Goal: Information Seeking & Learning: Learn about a topic

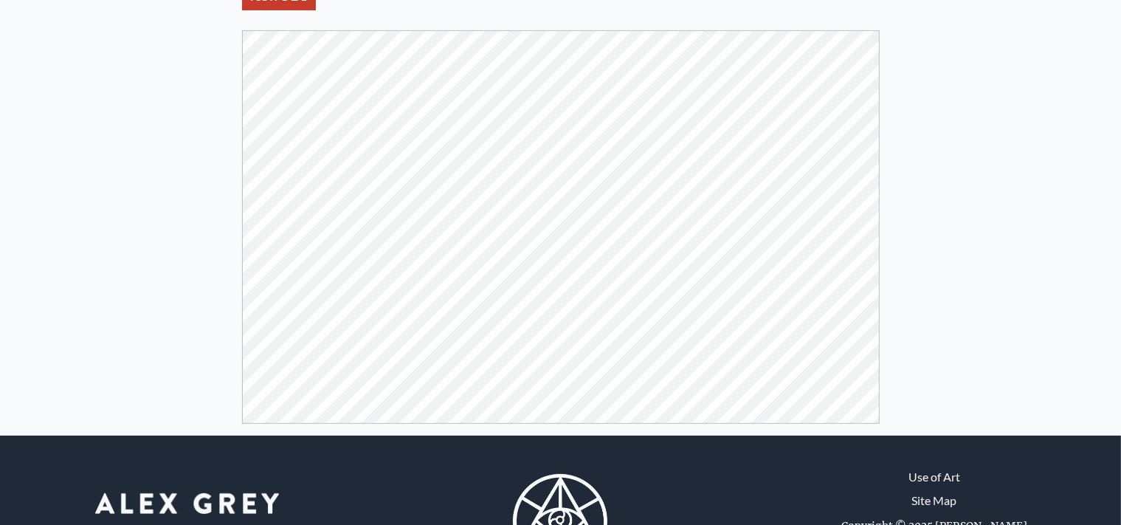
scroll to position [206, 0]
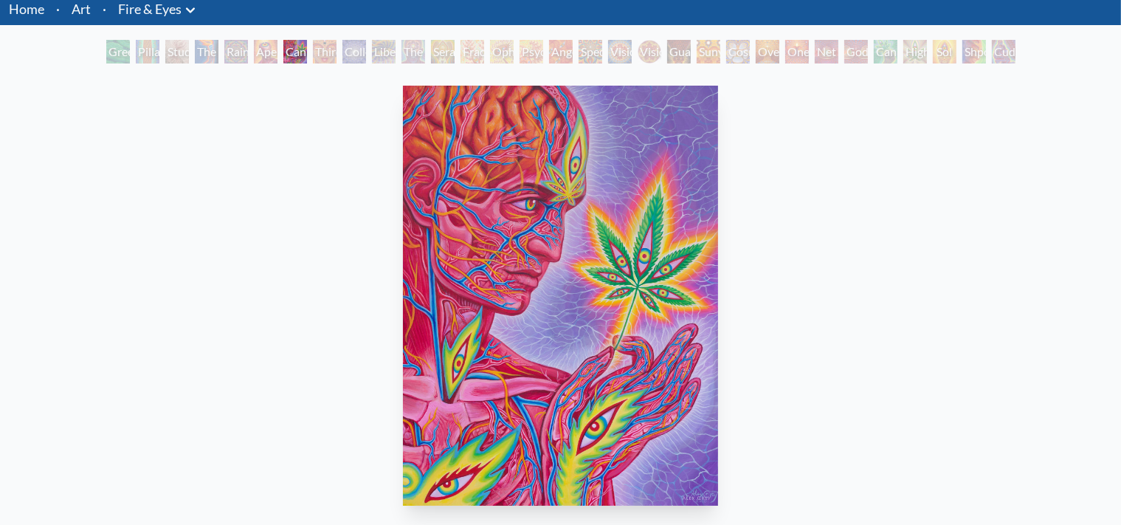
scroll to position [54, 0]
click at [28, 11] on link "Home" at bounding box center [26, 9] width 35 height 16
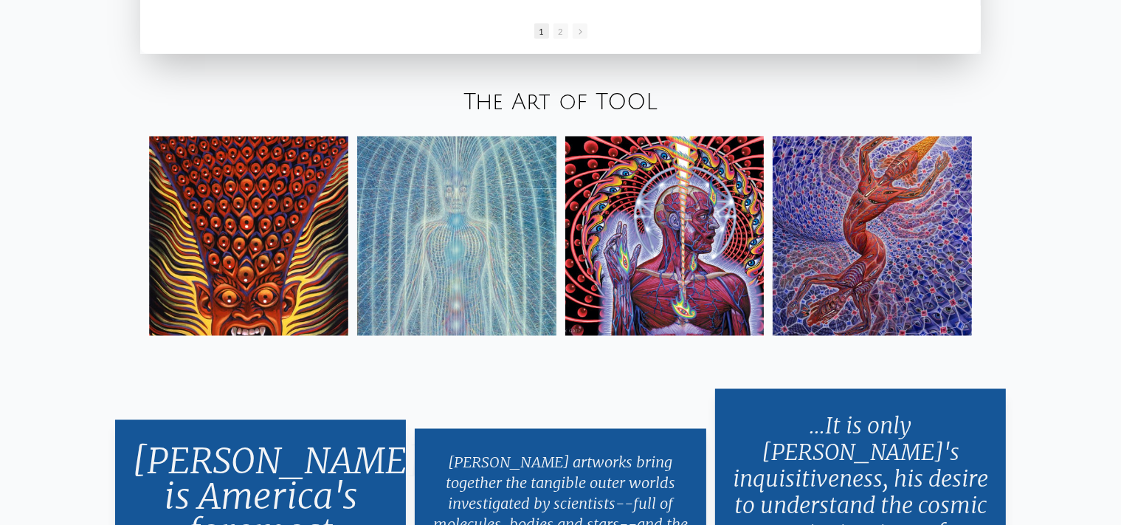
scroll to position [2497, 0]
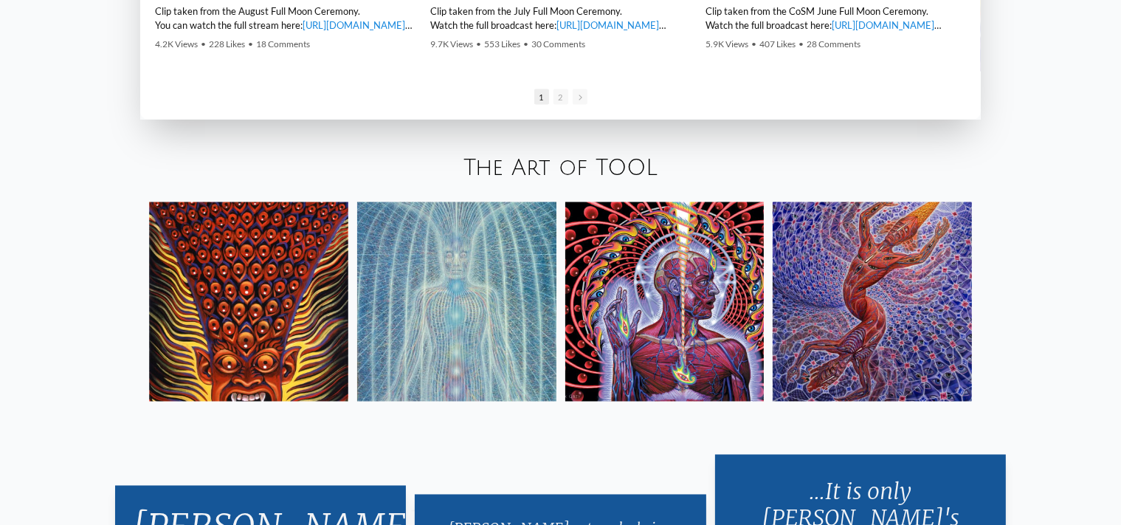
click at [247, 332] on img at bounding box center [248, 301] width 199 height 199
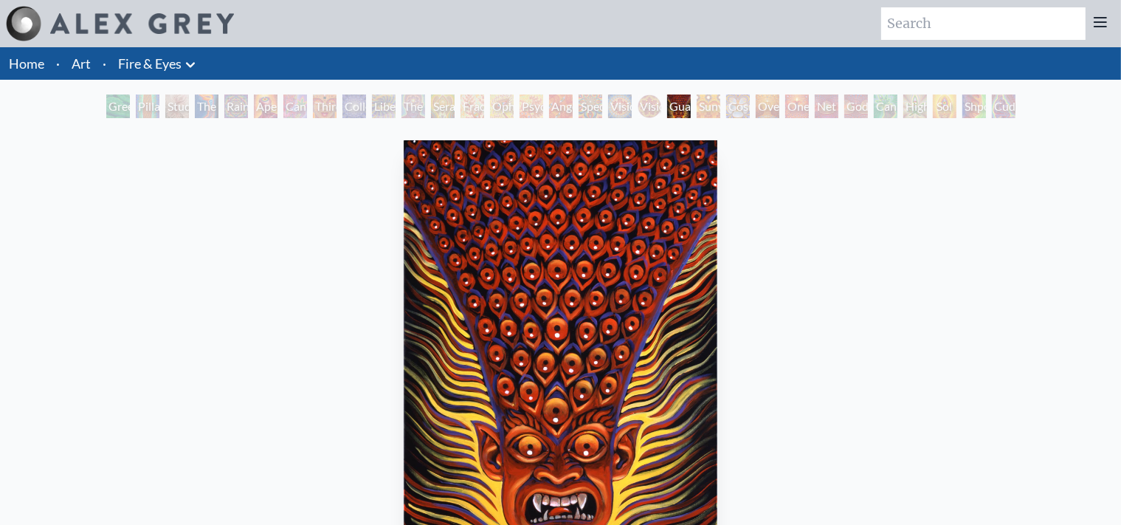
click at [1104, 13] on icon at bounding box center [1101, 22] width 18 height 18
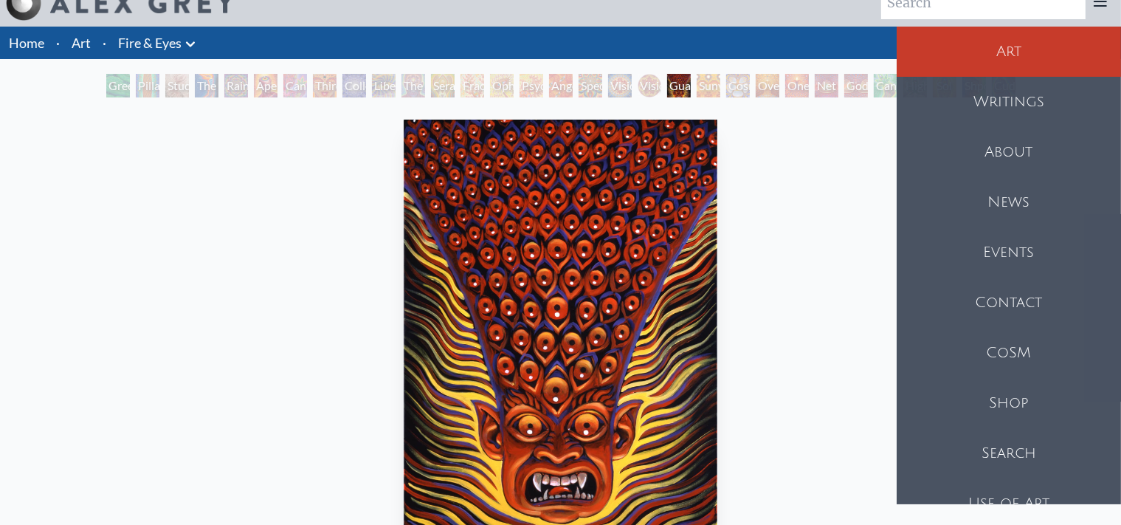
scroll to position [14, 0]
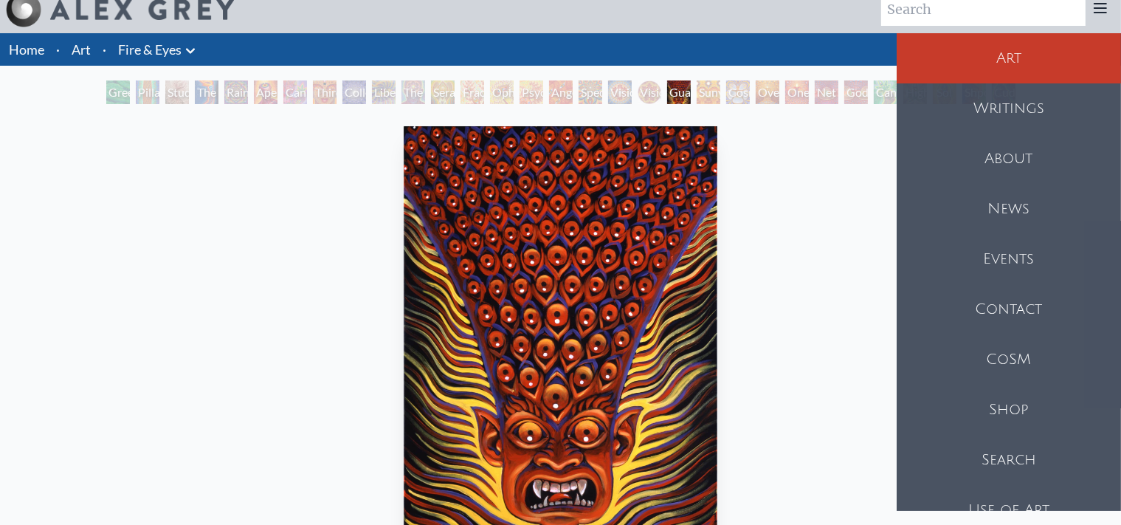
click at [145, 49] on link "Fire & Eyes" at bounding box center [149, 49] width 63 height 21
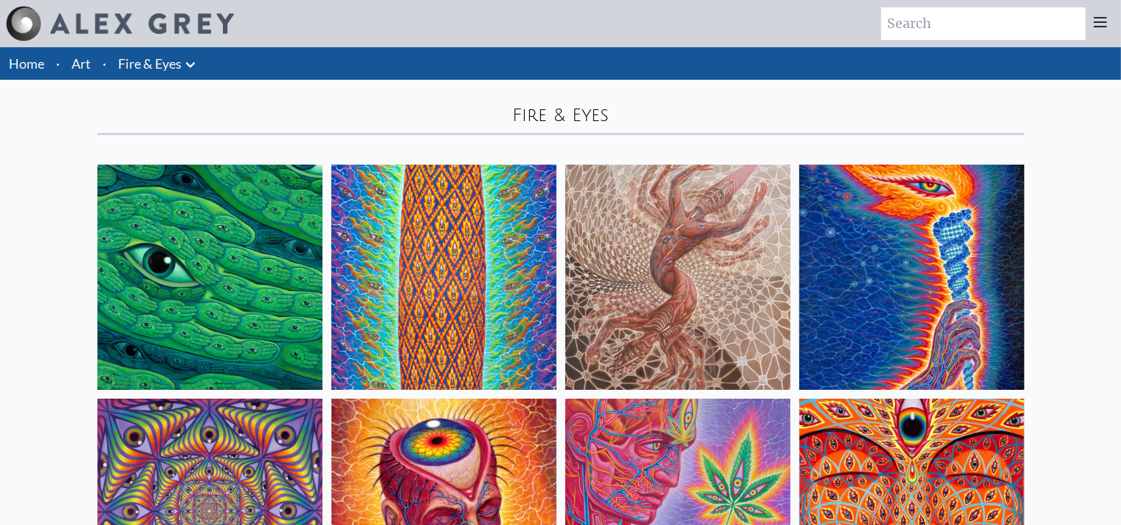
click at [26, 64] on link "Home" at bounding box center [26, 63] width 35 height 16
click at [78, 55] on link "Art" at bounding box center [81, 63] width 19 height 21
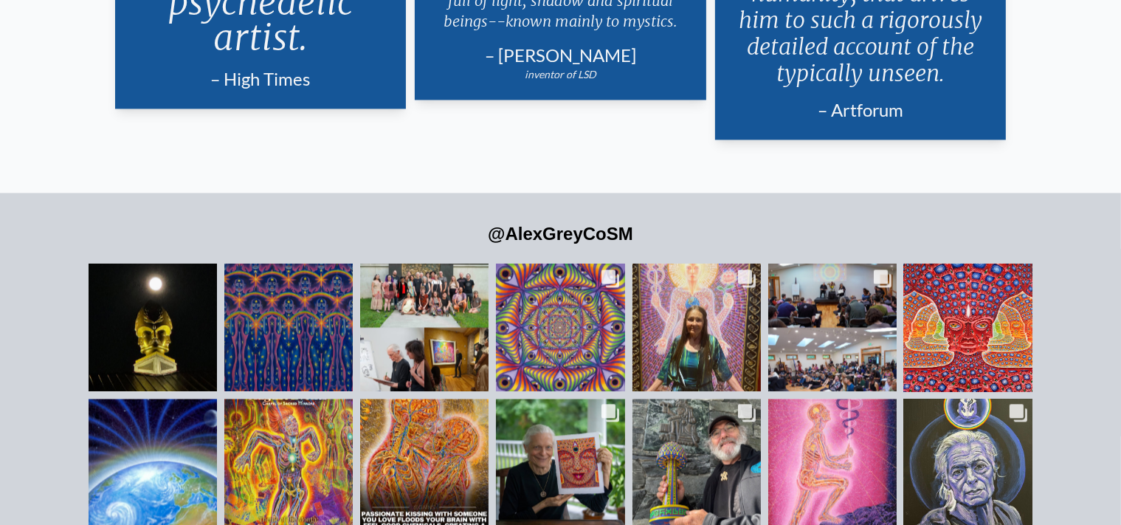
scroll to position [3233, 0]
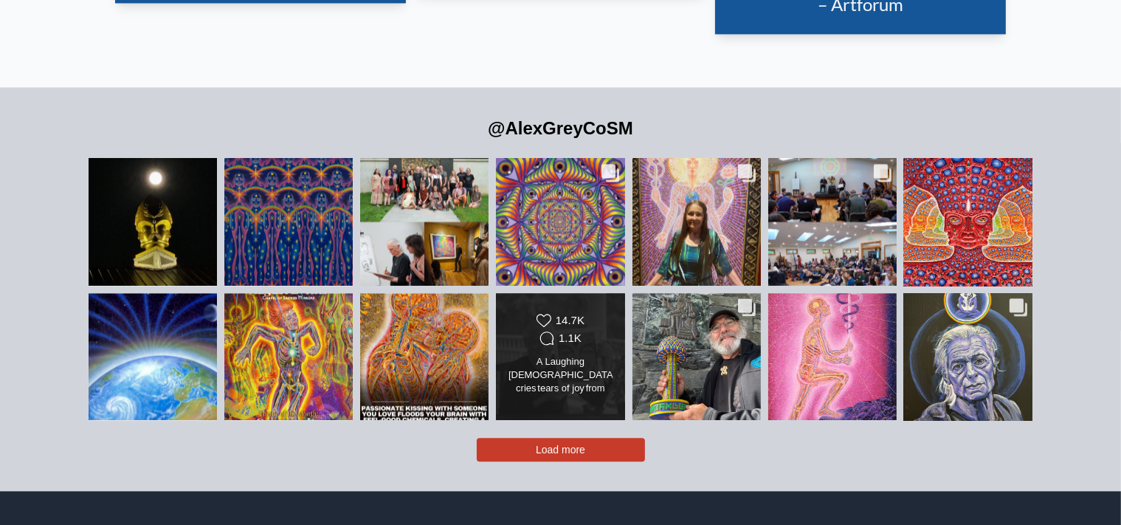
click at [565, 356] on div "A Laughing Buddha cries tears of joy from the Third Eye. In a moment of visiona…" at bounding box center [561, 376] width 104 height 41
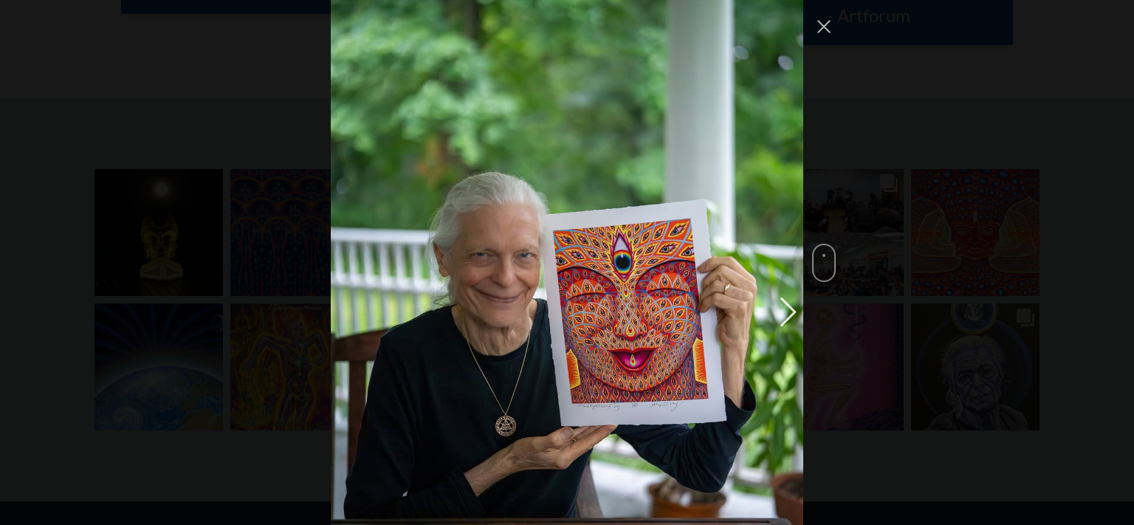
scroll to position [2794, 0]
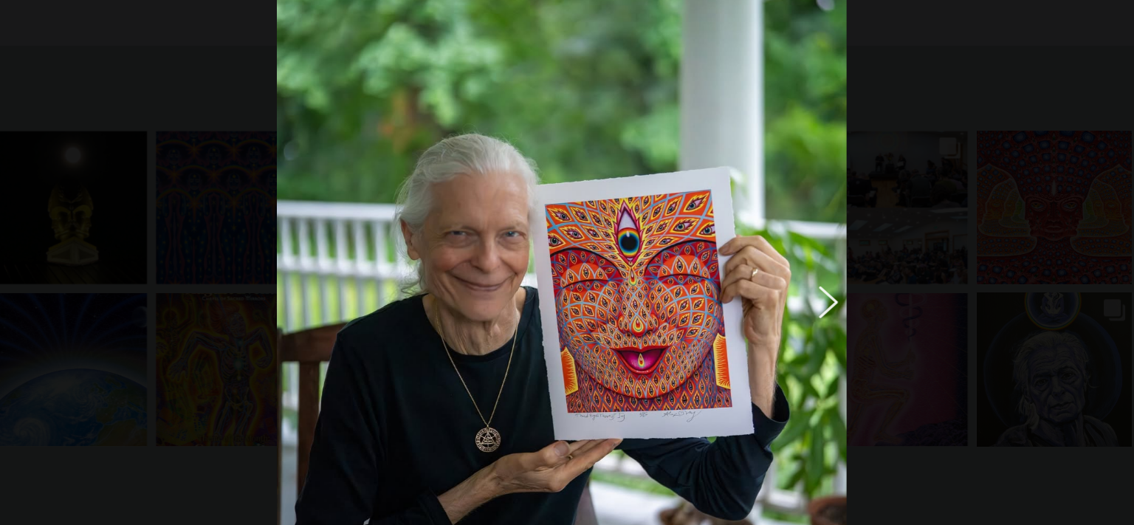
click at [783, 297] on button "Previous image" at bounding box center [786, 310] width 18 height 27
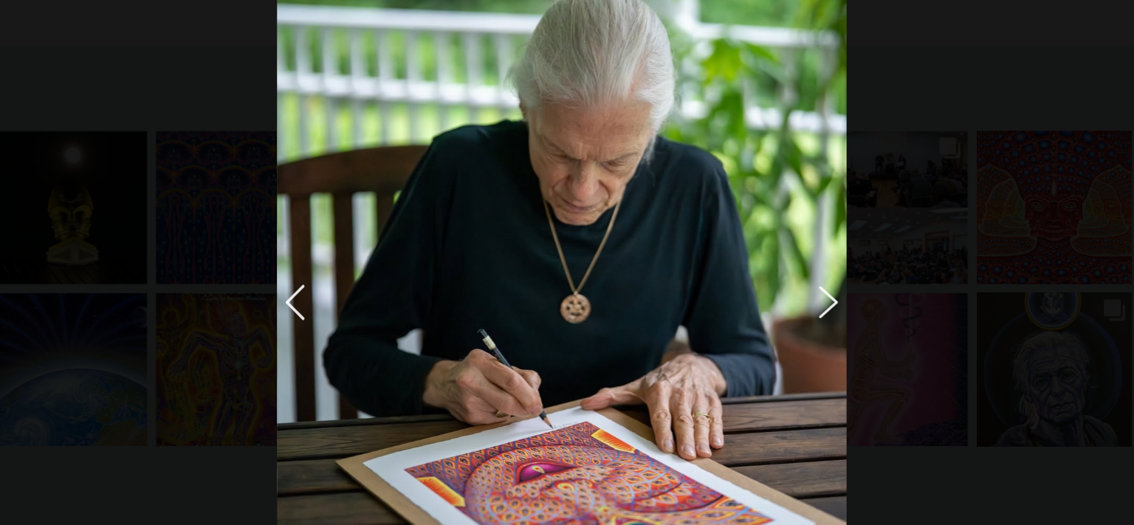
click at [783, 297] on button "Previous image" at bounding box center [786, 310] width 18 height 27
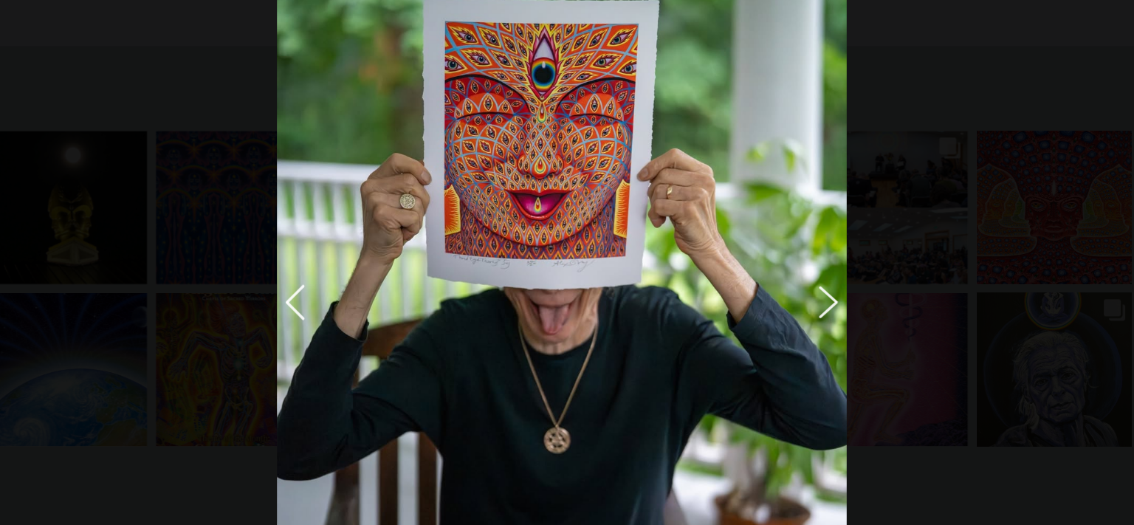
click at [783, 297] on button "Previous image" at bounding box center [786, 310] width 18 height 27
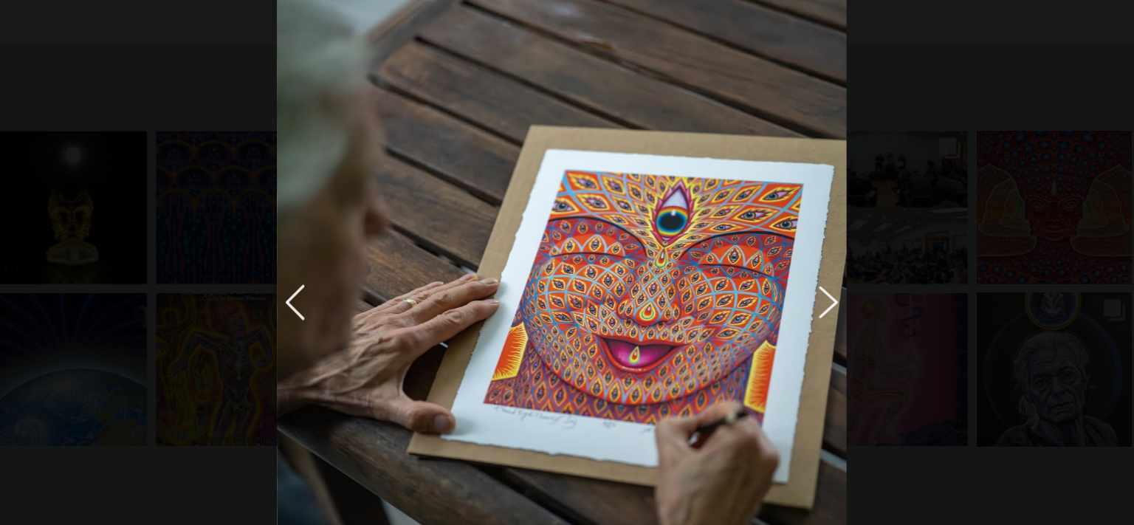
click at [783, 297] on button "Previous image" at bounding box center [786, 310] width 18 height 27
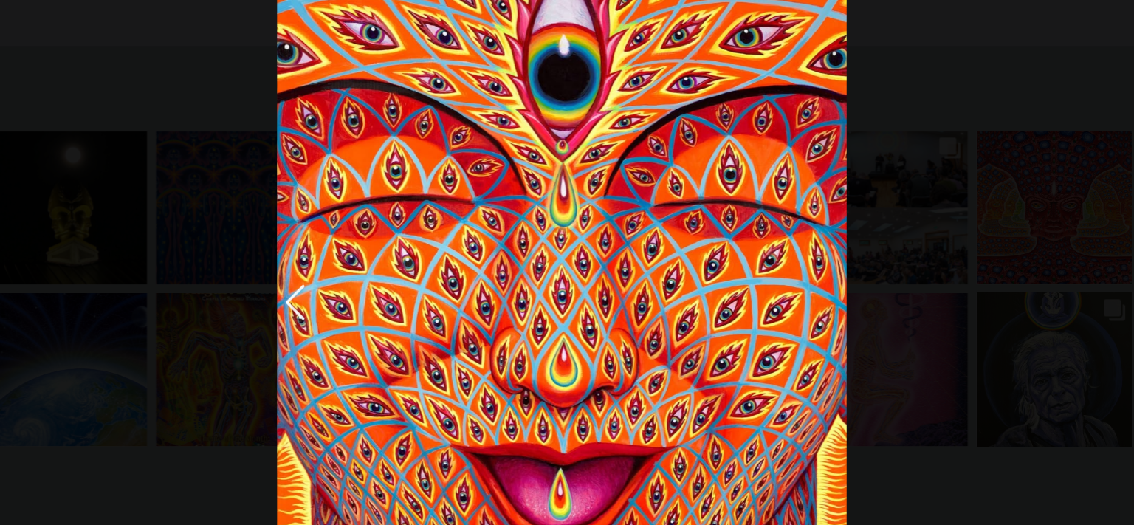
click at [783, 255] on img "Instagram Feed popup" at bounding box center [567, 309] width 472 height 629
click at [893, 220] on div "alexgreycosm Follow" at bounding box center [567, 262] width 1134 height 525
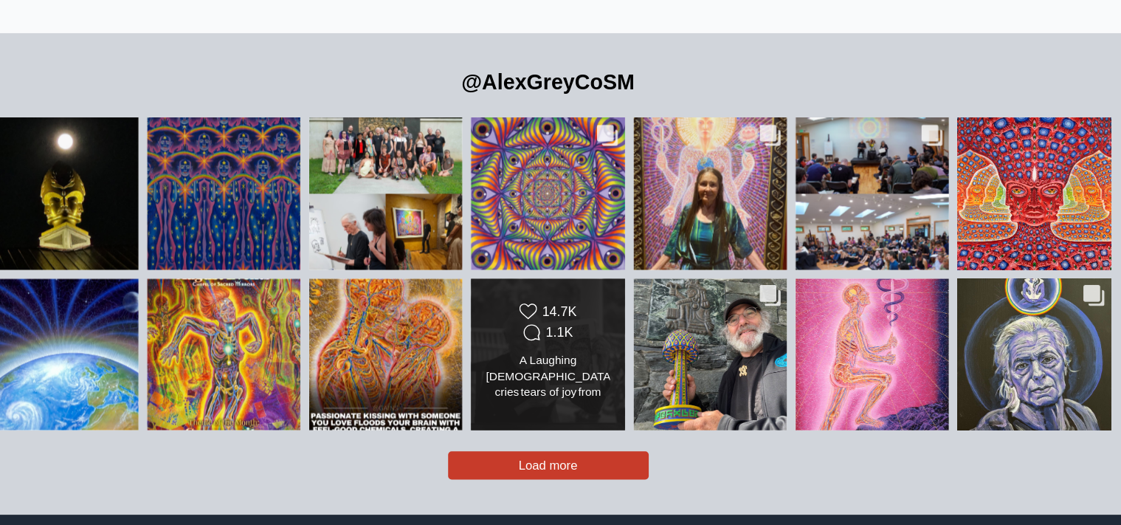
click at [573, 332] on div "1.1K" at bounding box center [570, 338] width 23 height 13
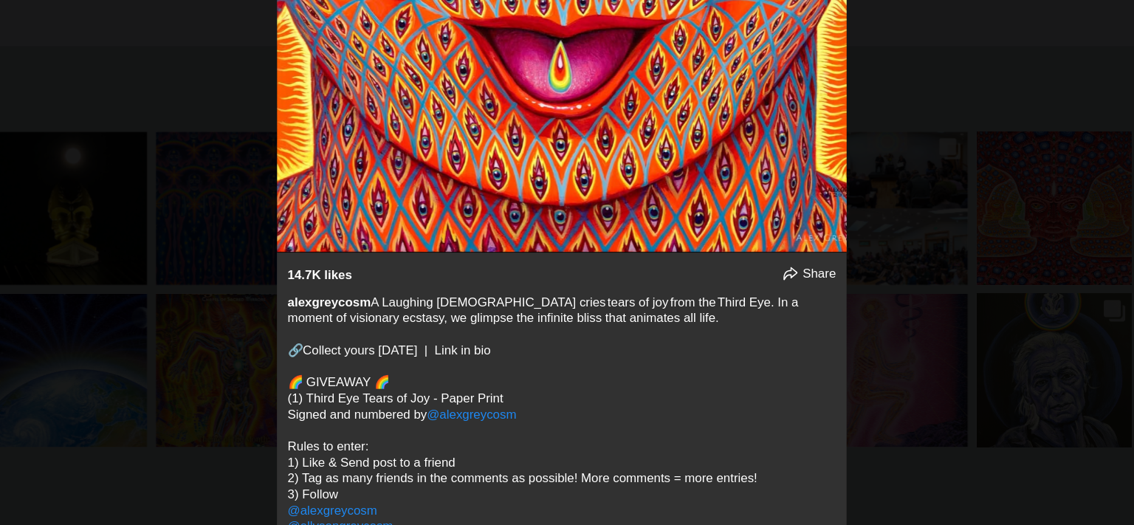
scroll to position [3156, 0]
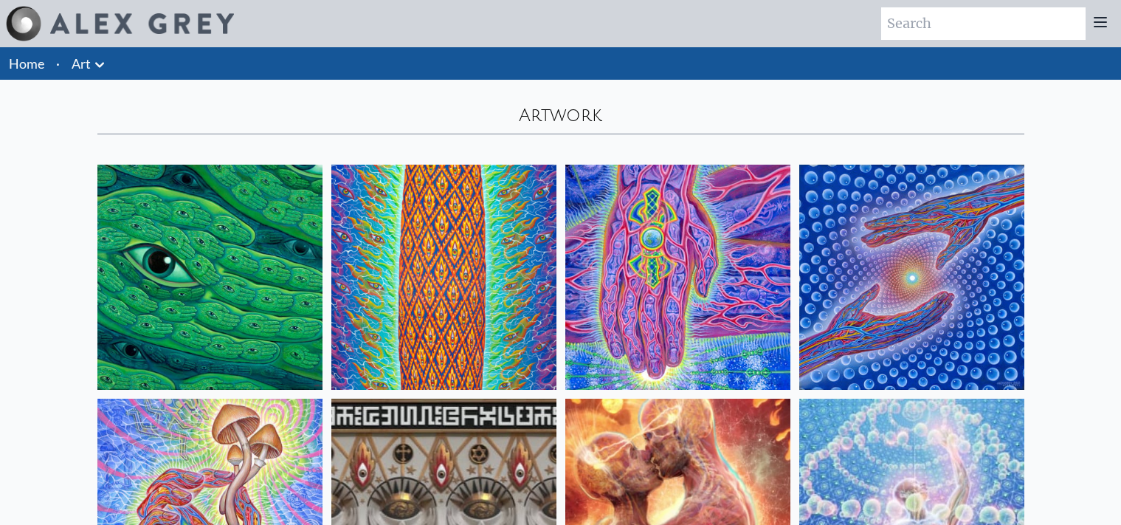
scroll to position [721, 0]
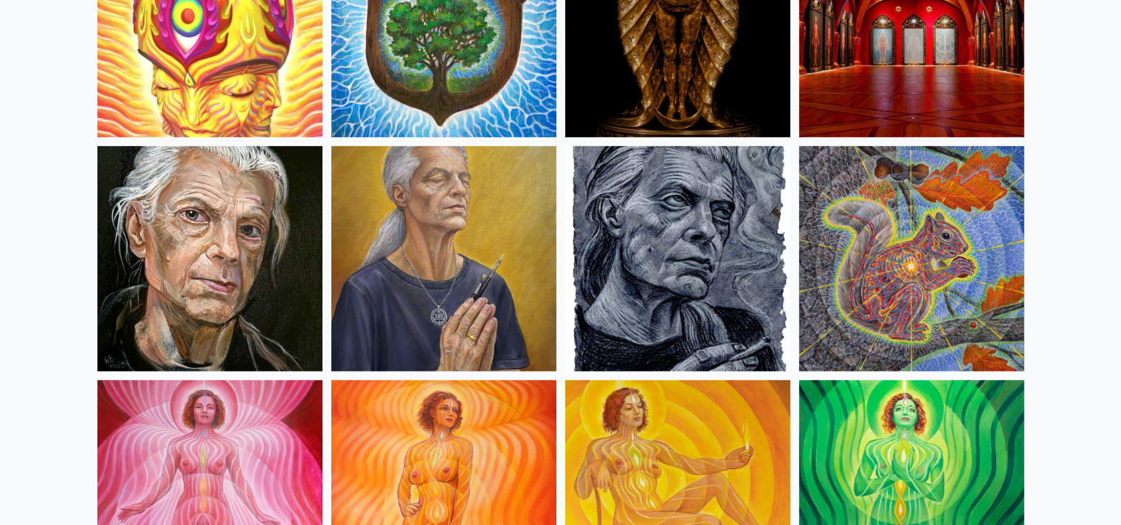
click at [497, 273] on img at bounding box center [443, 258] width 225 height 225
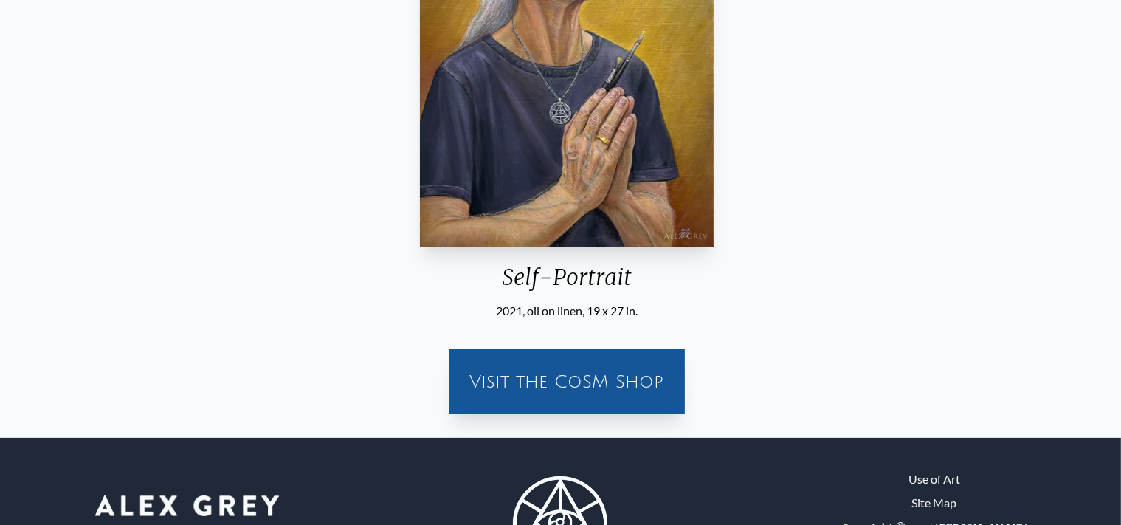
scroll to position [326, 0]
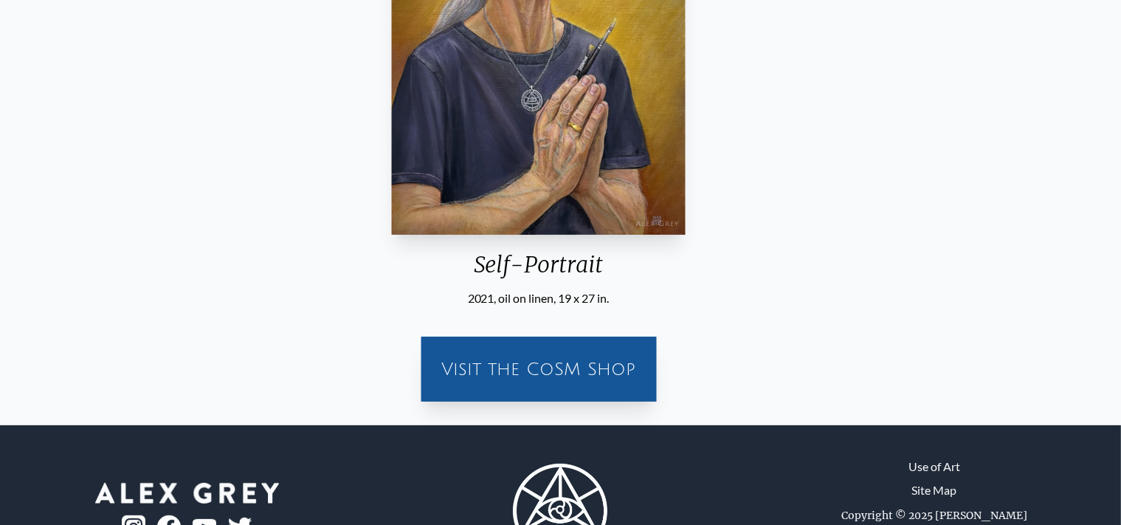
click at [554, 296] on div "2021, oil on linen, 19 x 27 in." at bounding box center [538, 298] width 306 height 18
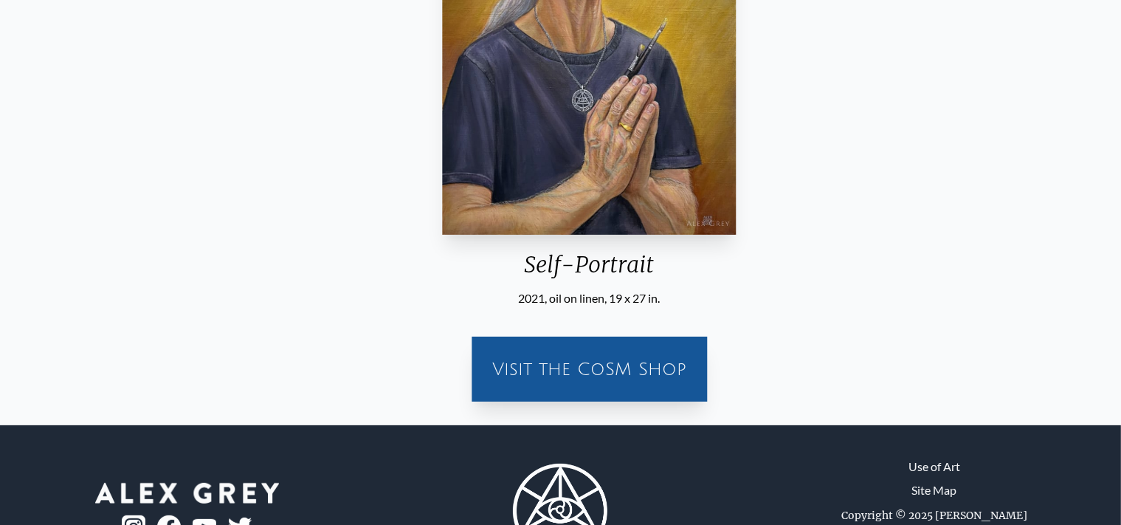
click at [574, 297] on div "2021, oil on linen, 19 x 27 in." at bounding box center [589, 298] width 306 height 18
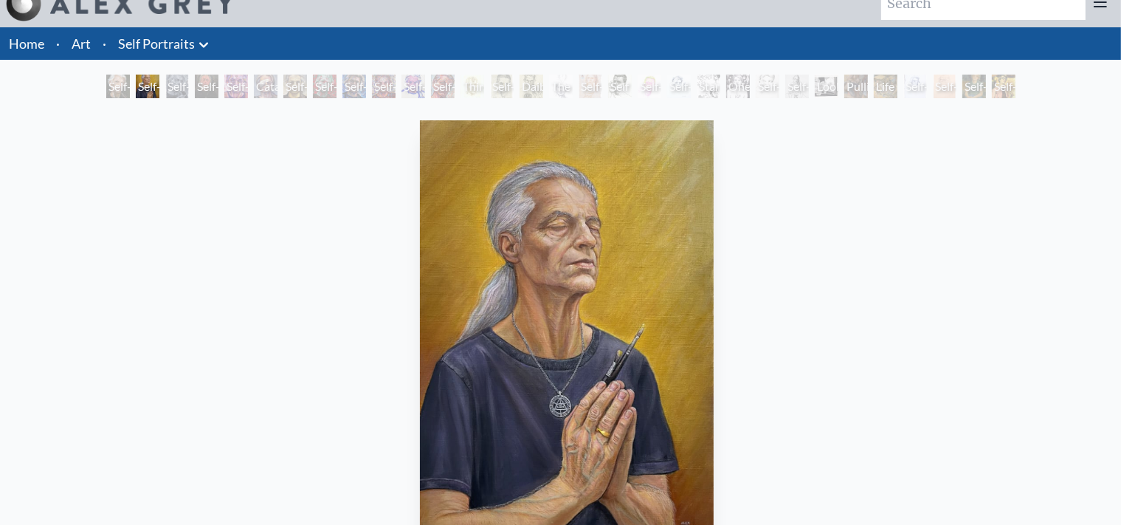
scroll to position [0, 0]
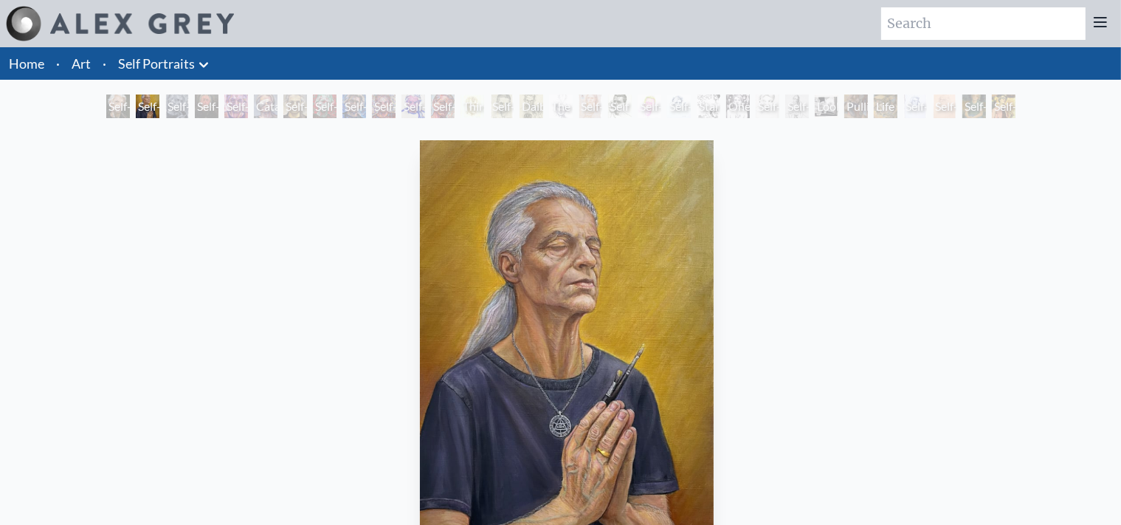
click at [158, 72] on link "Self Portraits" at bounding box center [156, 63] width 77 height 21
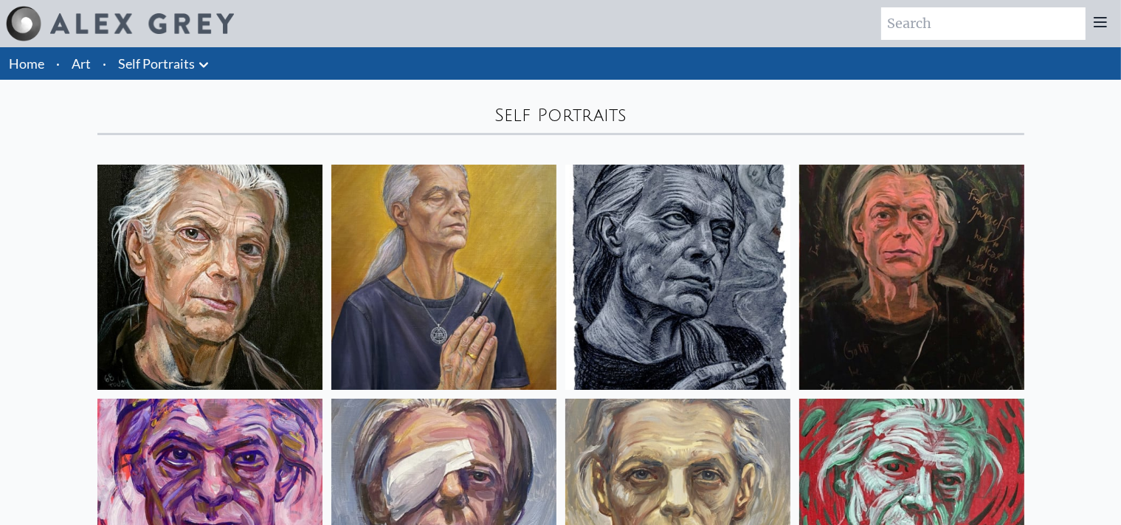
click at [74, 55] on link "Art" at bounding box center [81, 63] width 19 height 21
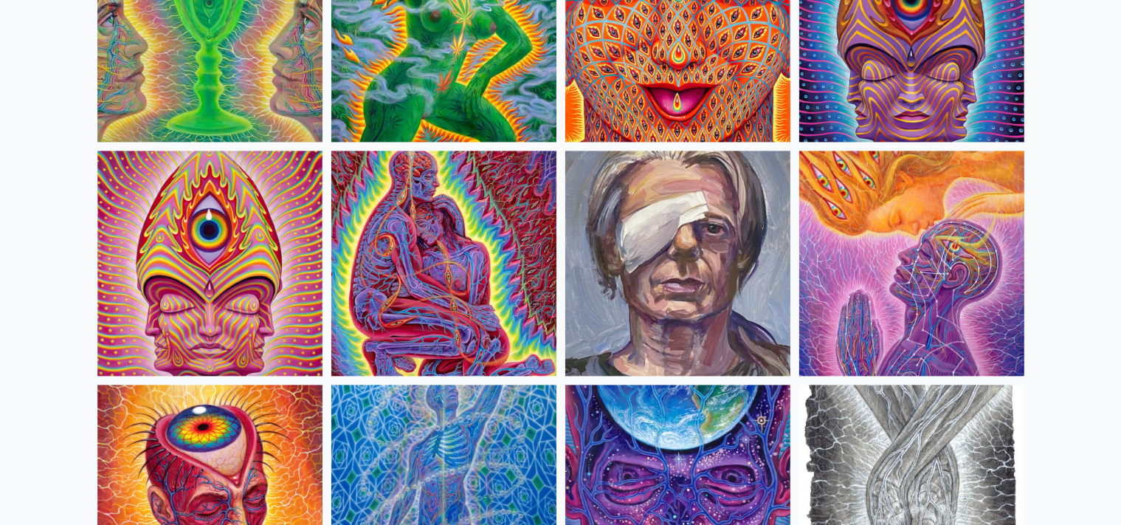
scroll to position [3279, 0]
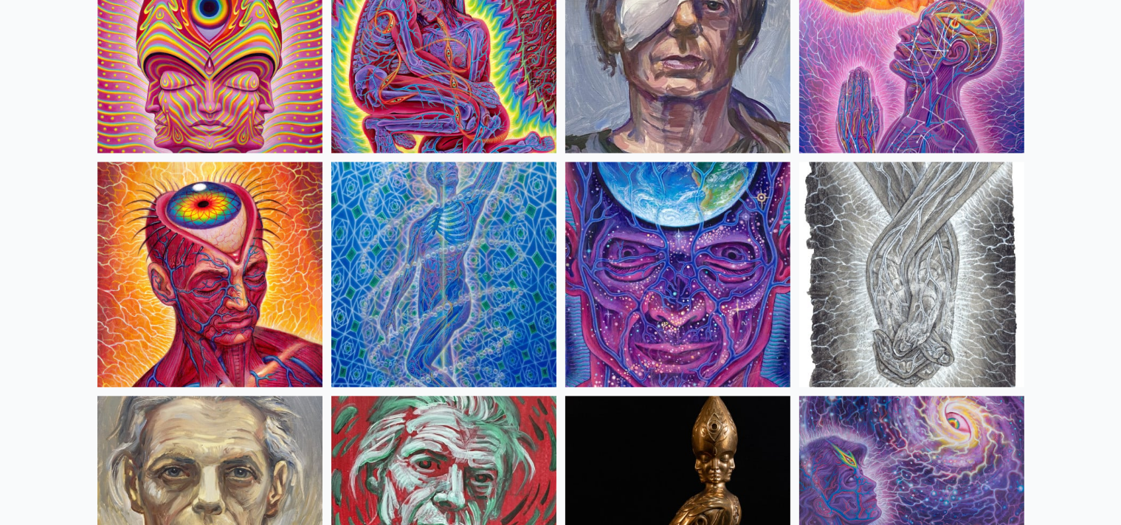
click at [908, 284] on img at bounding box center [912, 274] width 225 height 225
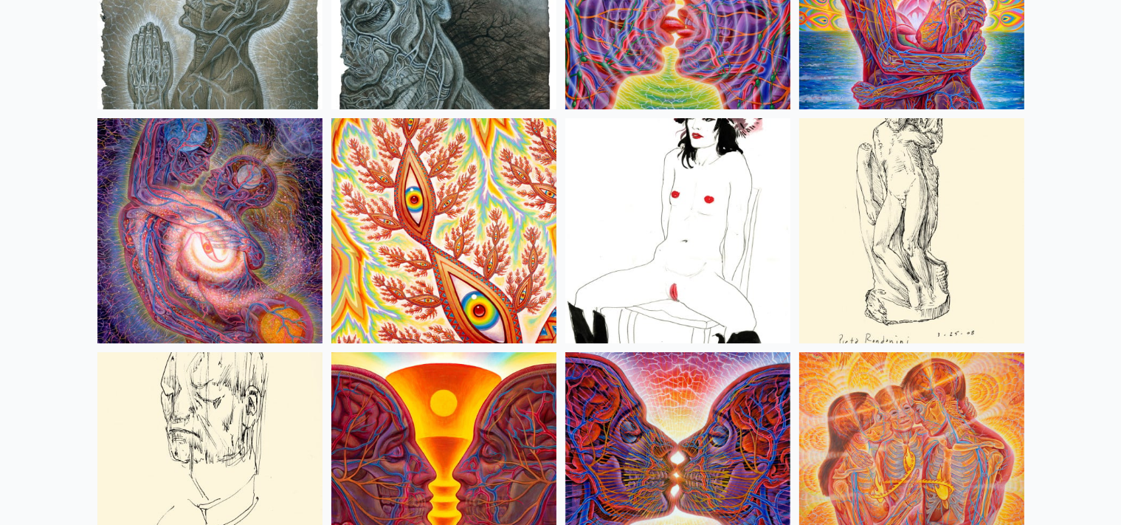
scroll to position [5269, 0]
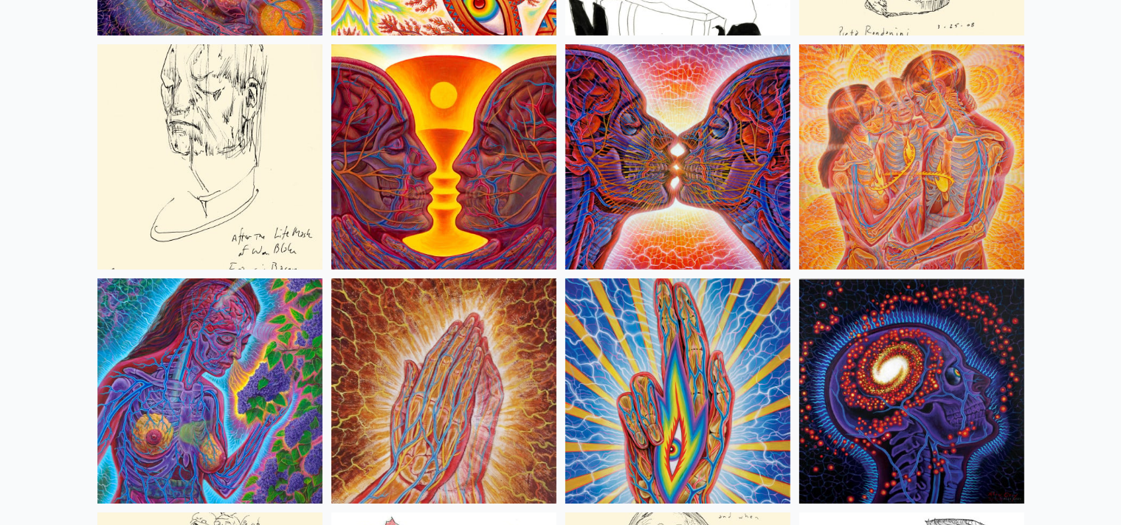
click at [220, 168] on img at bounding box center [209, 156] width 225 height 225
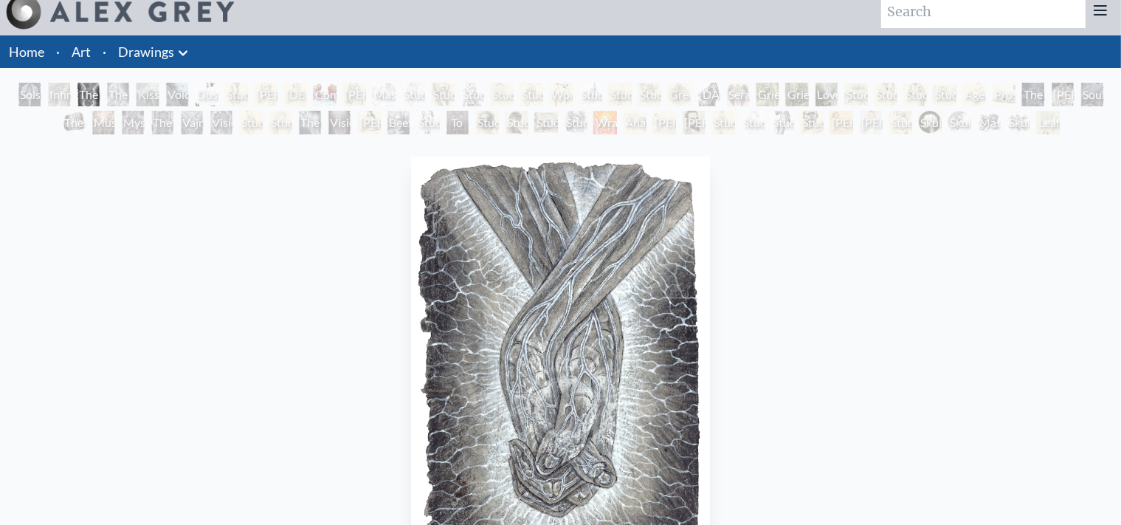
scroll to position [170, 0]
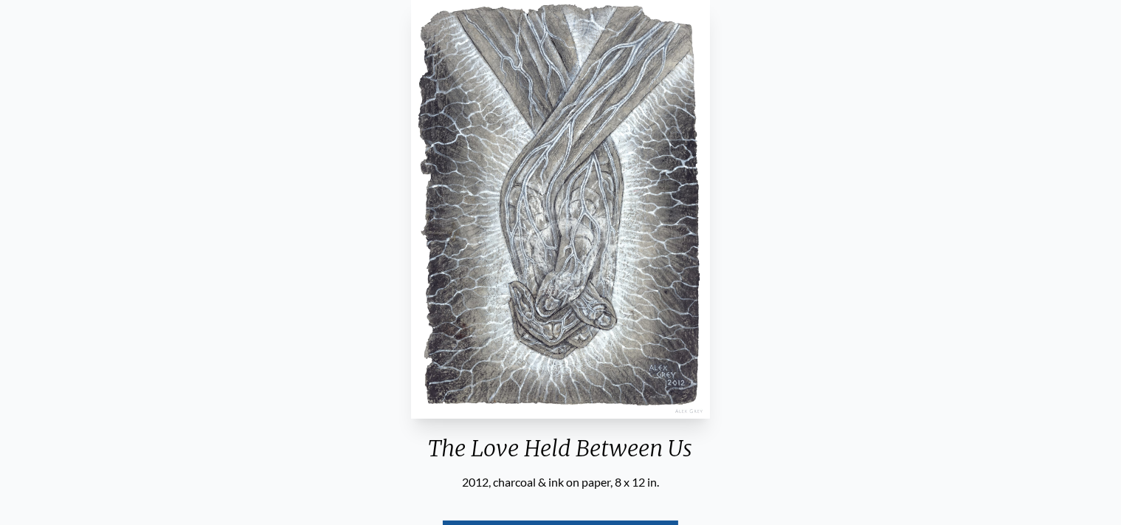
scroll to position [269, 0]
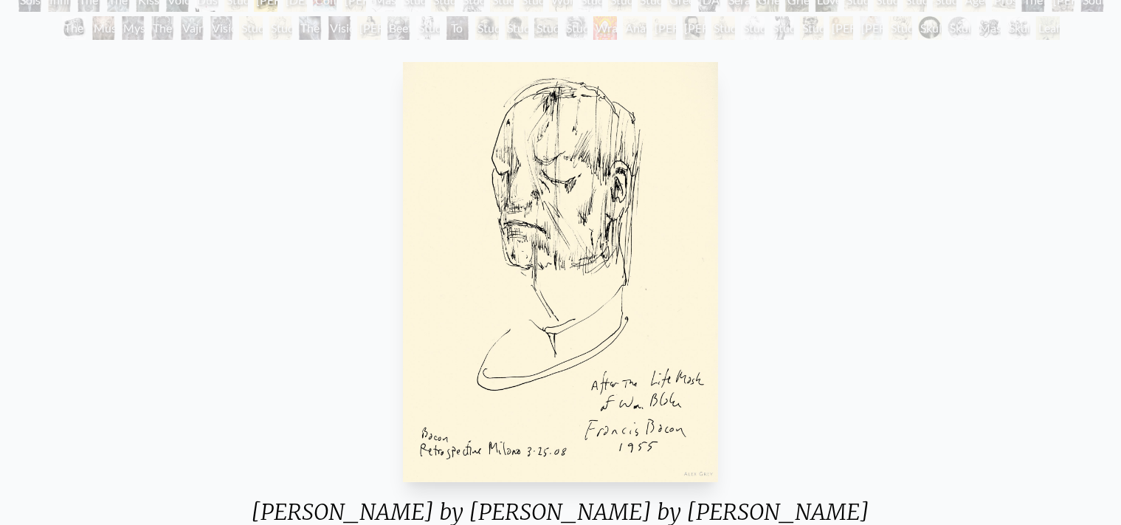
scroll to position [158, 0]
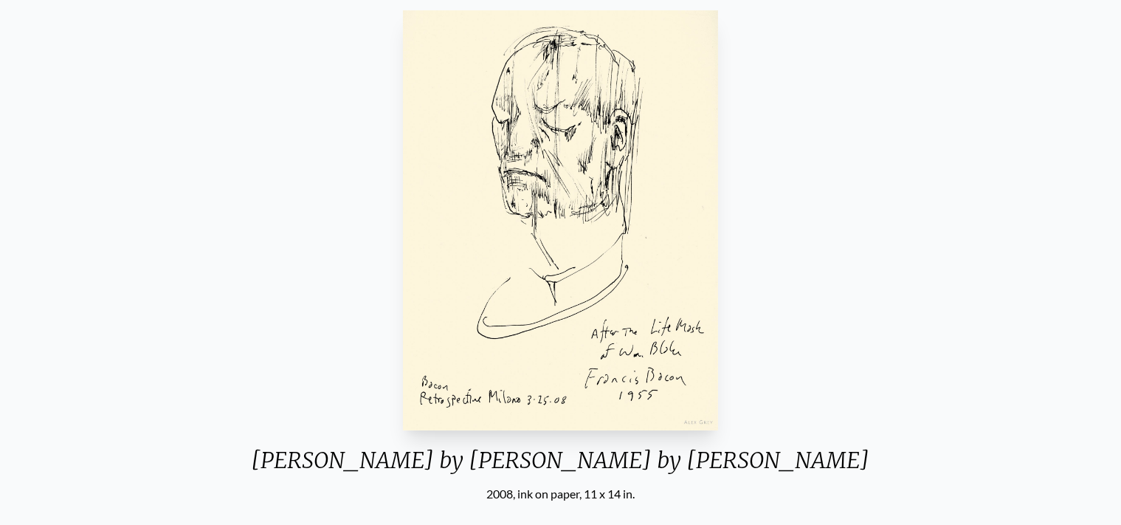
click at [196, 88] on div "[PERSON_NAME] by [PERSON_NAME] by [PERSON_NAME] 2008, ink on paper, 11 x 14 in.…" at bounding box center [561, 306] width 1098 height 605
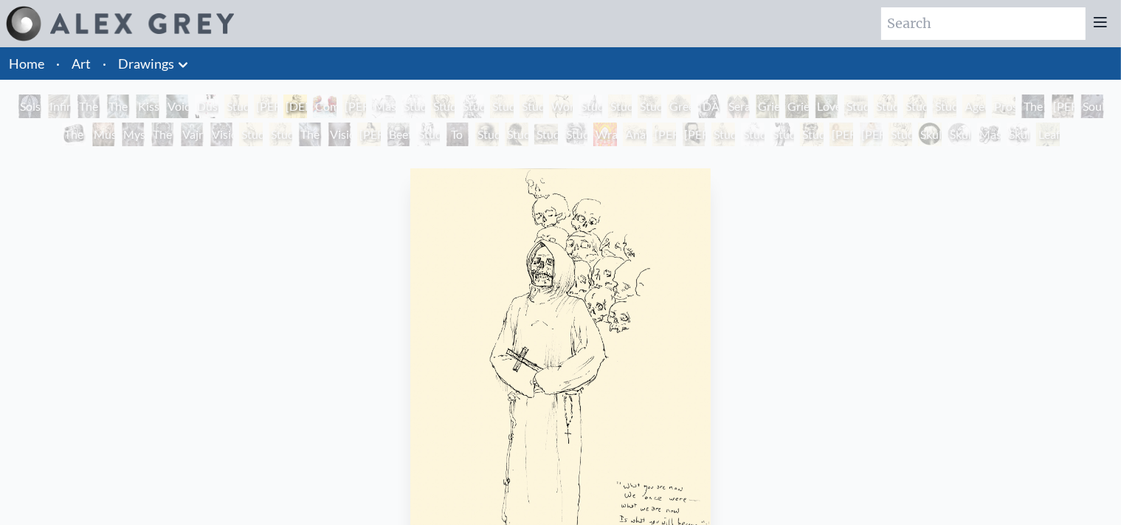
click at [385, 109] on div "Mask of the Face" at bounding box center [384, 106] width 24 height 24
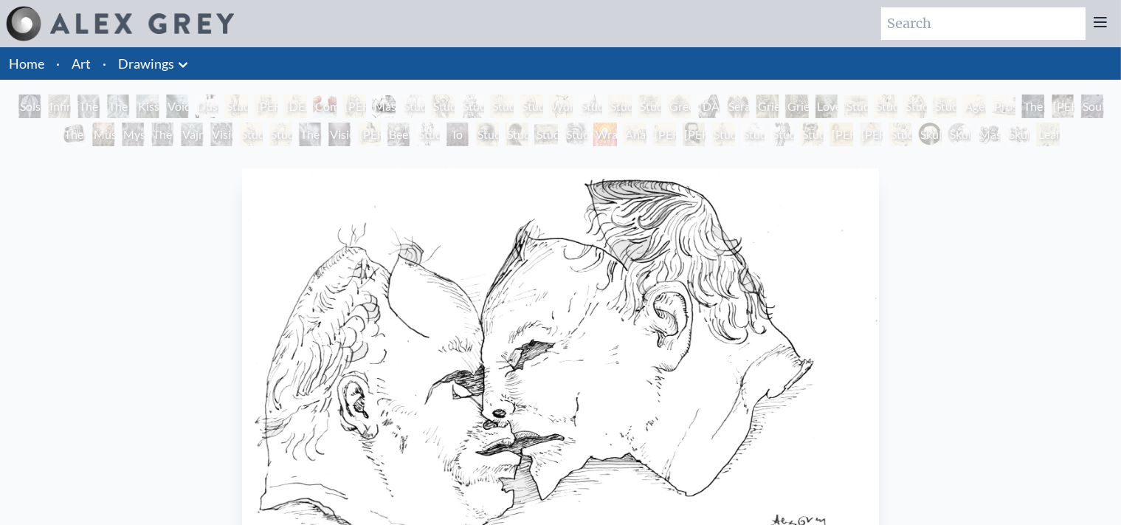
click at [484, 103] on div "Study of Michelagelo’s Damned Soul" at bounding box center [473, 106] width 24 height 24
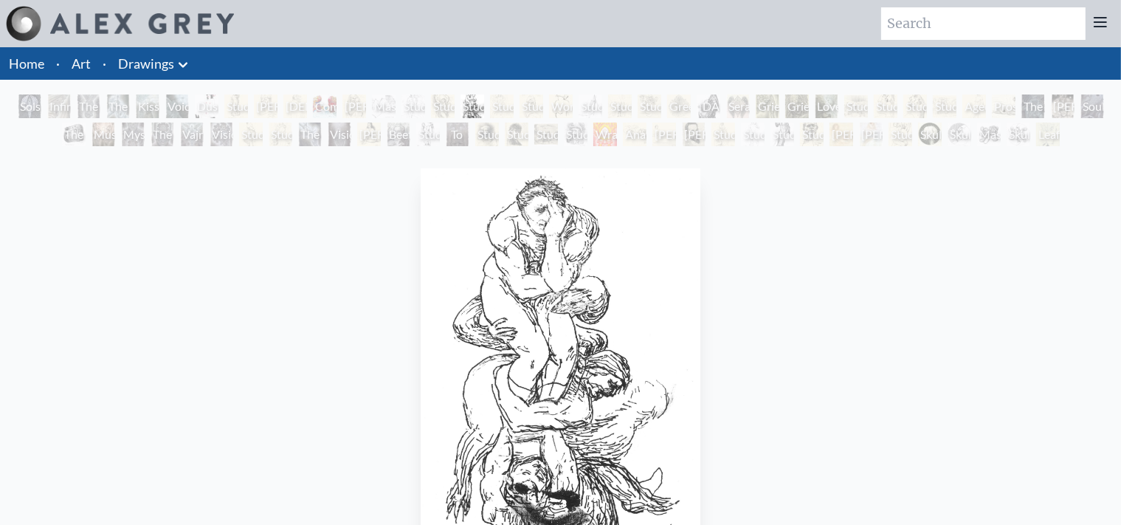
click at [569, 106] on div "Woman" at bounding box center [561, 106] width 24 height 24
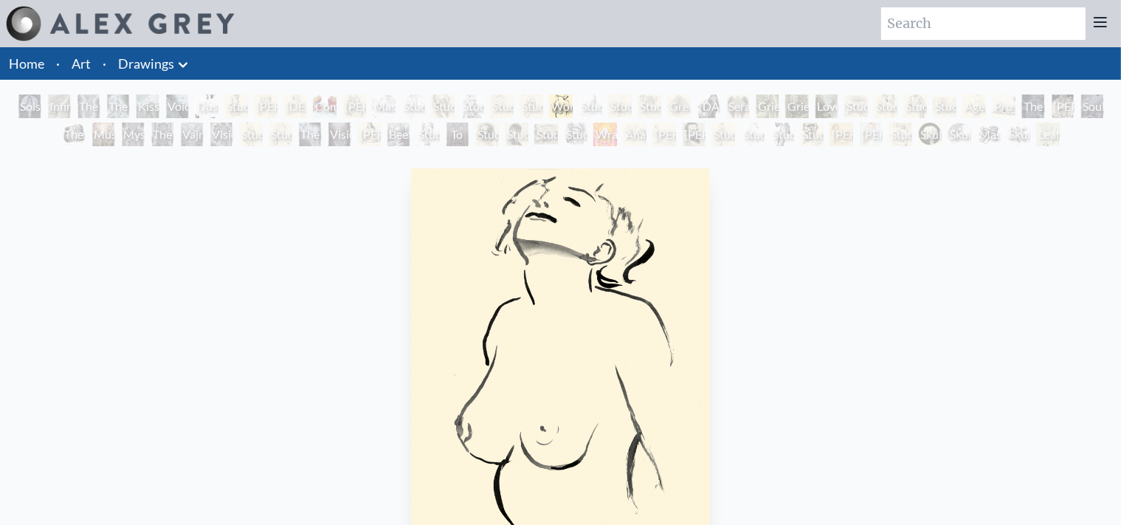
click at [632, 110] on div "Study of Rembrandt’s Night Watch" at bounding box center [620, 106] width 24 height 24
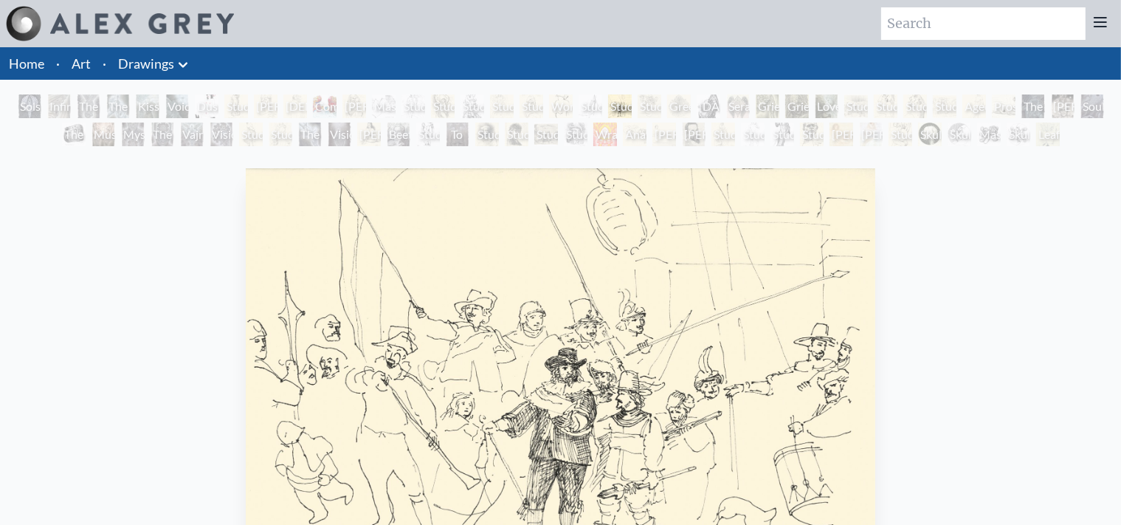
click at [632, 108] on div "Study of Rembrandt’s Night Watch" at bounding box center [620, 106] width 24 height 24
click at [632, 106] on div "Study of Rembrandt’s Night Watch" at bounding box center [620, 106] width 24 height 24
click at [809, 108] on div "Grieving 2 (The Flames of Grief are Dark and Deep)" at bounding box center [798, 106] width 24 height 24
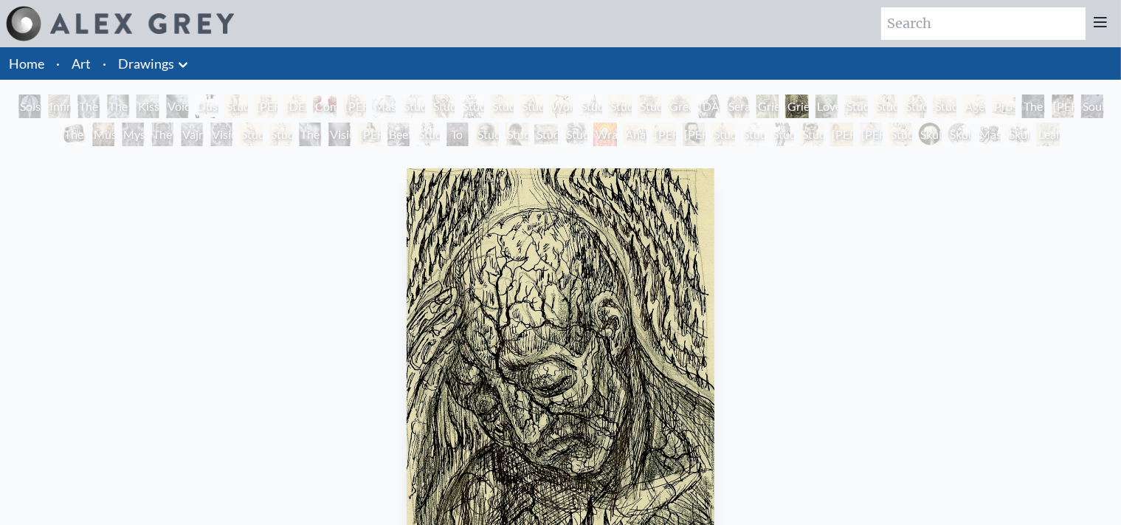
click at [822, 107] on div "Love Forestalling Death" at bounding box center [827, 106] width 24 height 24
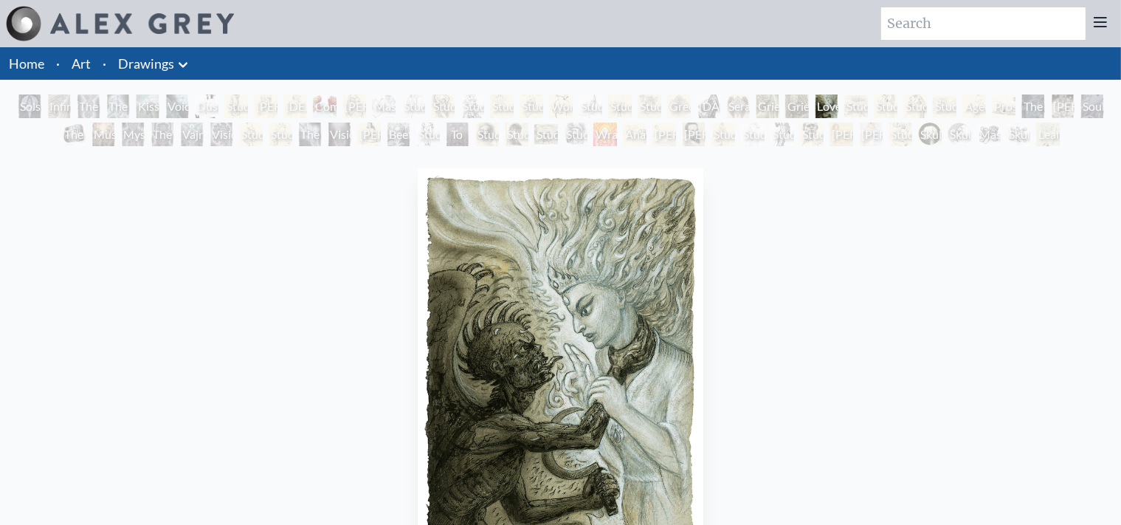
click at [950, 107] on div "Study of Picasso’s Guernica" at bounding box center [945, 106] width 24 height 24
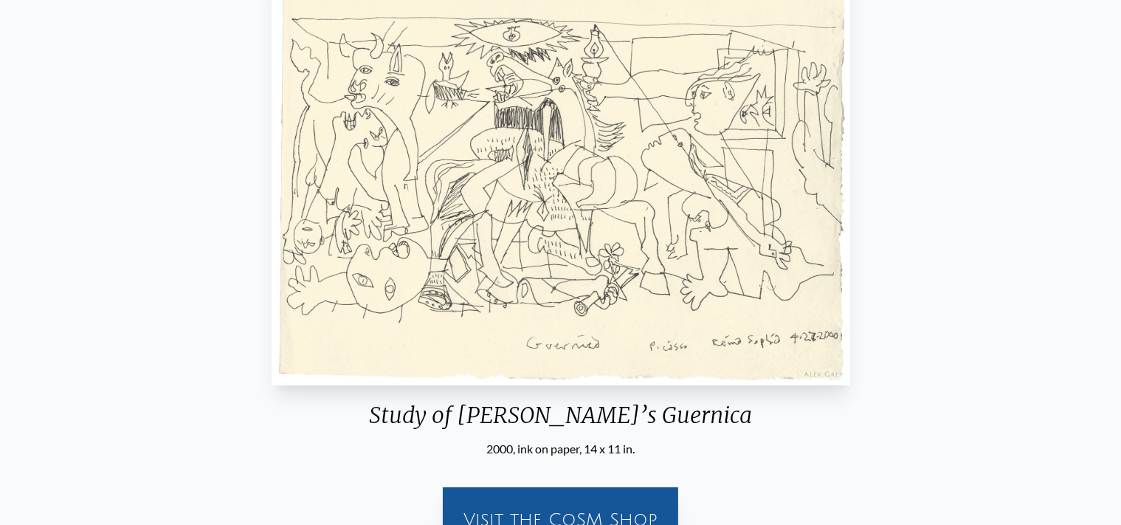
scroll to position [204, 0]
click at [997, 179] on div "Study of Picasso’s Guernica 2000, ink on paper, 14 x 11 in. Visit the CoSM Shop" at bounding box center [561, 261] width 1098 height 605
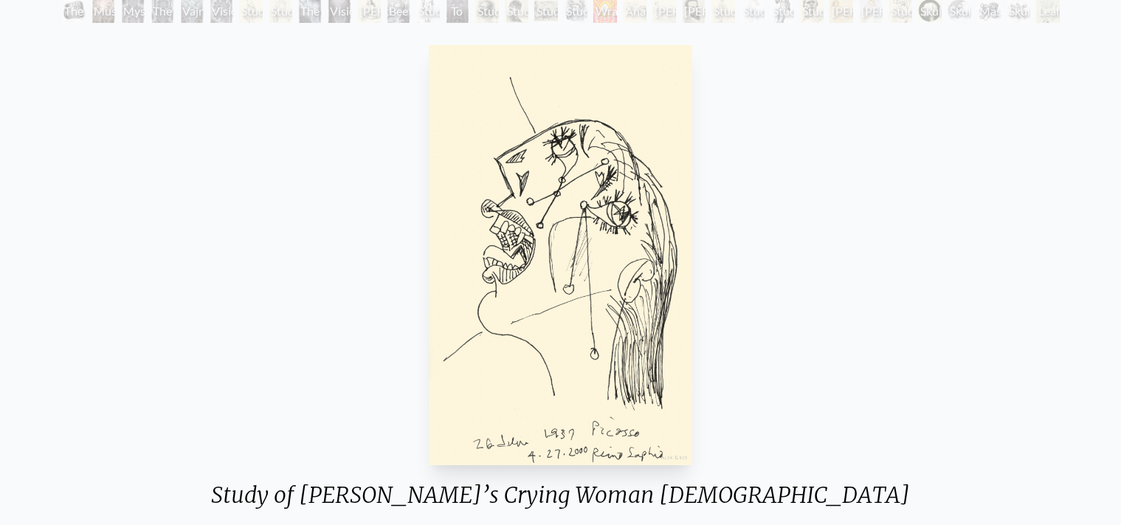
scroll to position [126, 0]
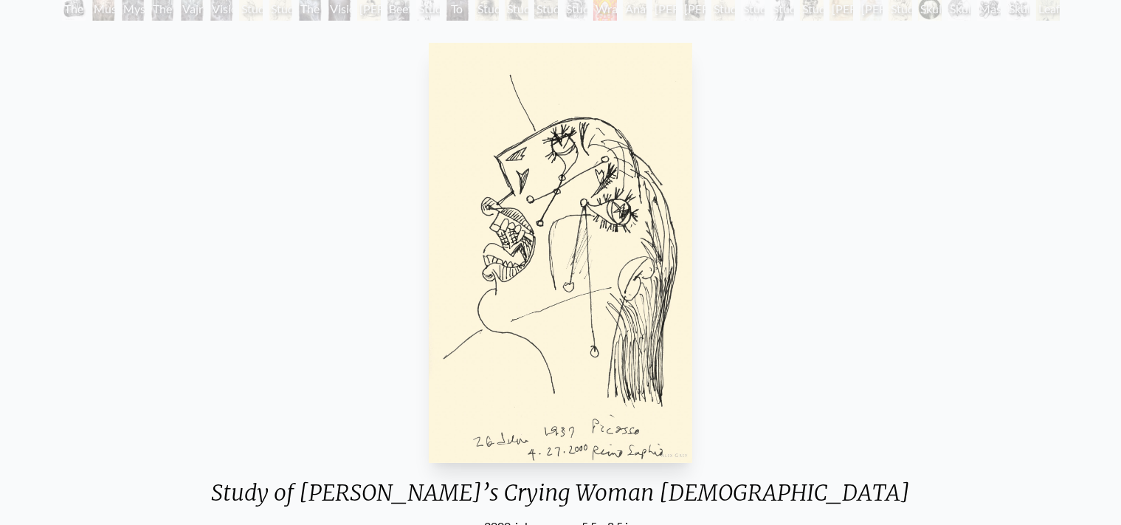
click at [1073, 215] on div "Study of Picasso’s Crying Woman 2 2000, ink on paper, 5.5 x 8.5 in. Visit the C…" at bounding box center [561, 339] width 1098 height 605
click at [1038, 237] on div "Study of Picasso’s Crying Woman 2 2000, ink on paper, 5.5 x 8.5 in. Visit the C…" at bounding box center [561, 339] width 1098 height 605
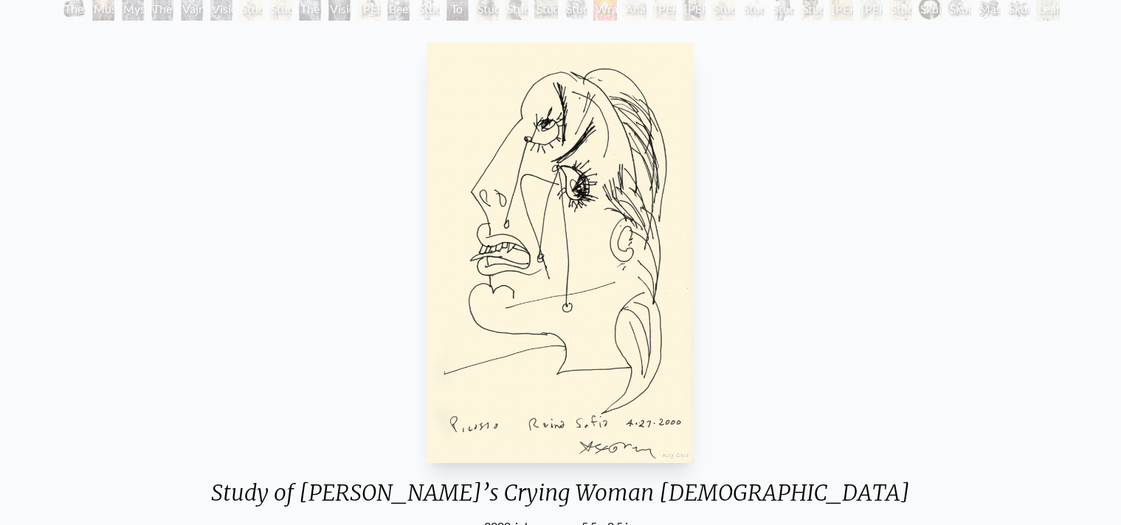
click at [1038, 237] on div "Study of Picasso’s Crying Woman 1 2000, ink on paper, 5.5 x 8.5 in. Visit the C…" at bounding box center [561, 339] width 1098 height 605
click at [49, 197] on div "Study of Picasso’s Crying Woman 1 2000, ink on paper, 5.5 x 8.5 in. Visit the C…" at bounding box center [561, 339] width 1098 height 605
click at [74, 234] on div "Study of Picasso’s Crying Woman 1 2000, ink on paper, 5.5 x 8.5 in. Visit the C…" at bounding box center [561, 339] width 1098 height 605
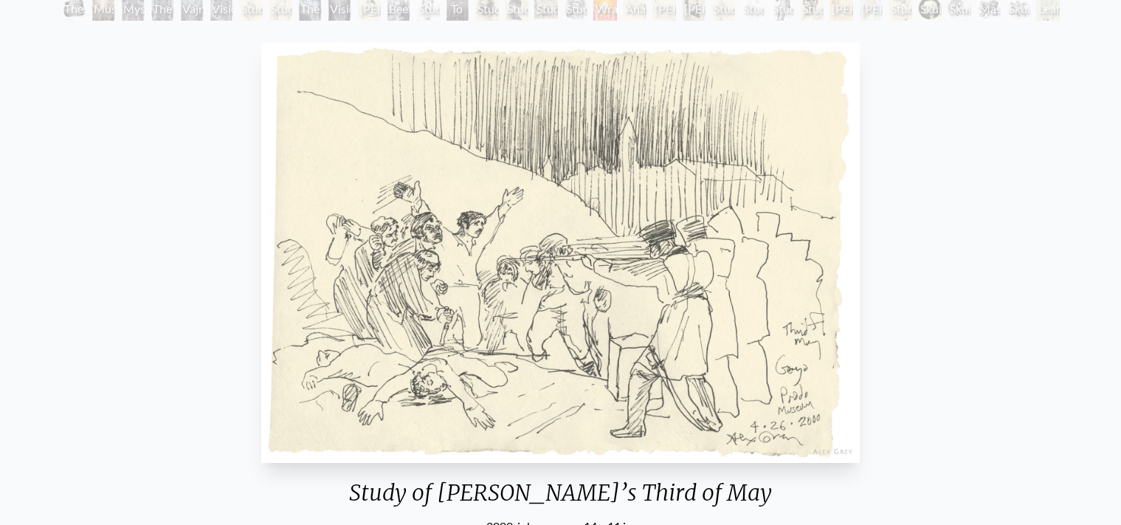
click at [66, 210] on div "Study of Goya’s Third of May 2000, ink on paper, 14 x 11 in. Visit the CoSM Shop" at bounding box center [561, 339] width 1098 height 605
click at [46, 274] on div "Study of Goya’s Third of May 2000, ink on paper, 14 x 11 in. Visit the CoSM Shop" at bounding box center [561, 339] width 1098 height 605
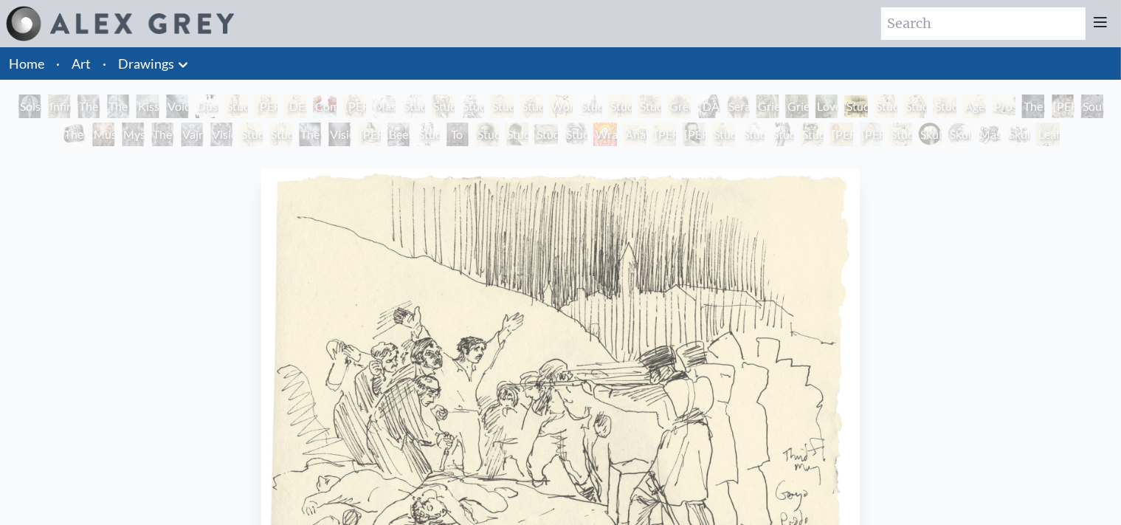
click at [1053, 137] on div "Leaf and Tree" at bounding box center [1049, 135] width 24 height 24
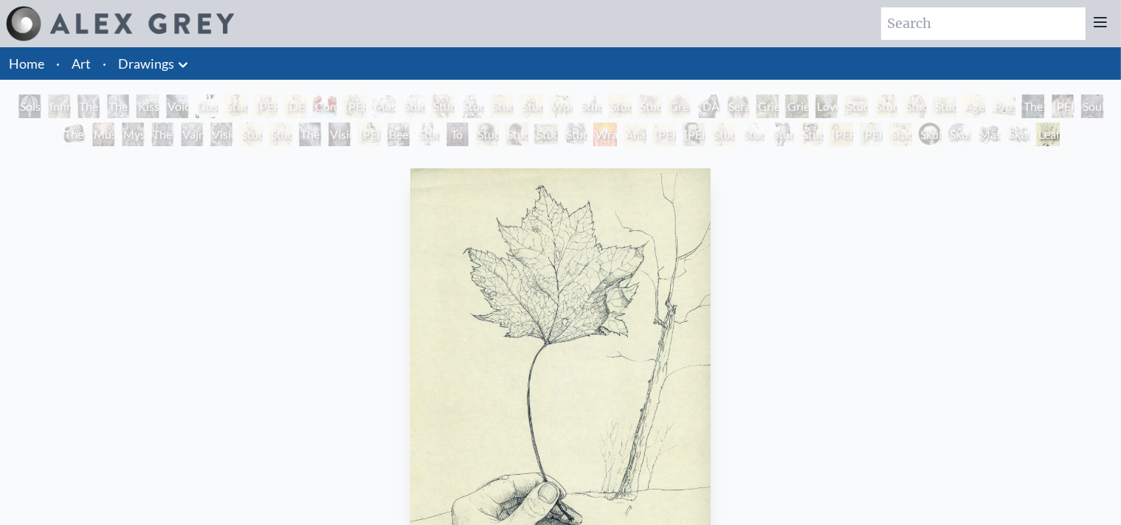
click at [991, 134] on div "Master of Confusion" at bounding box center [989, 135] width 24 height 24
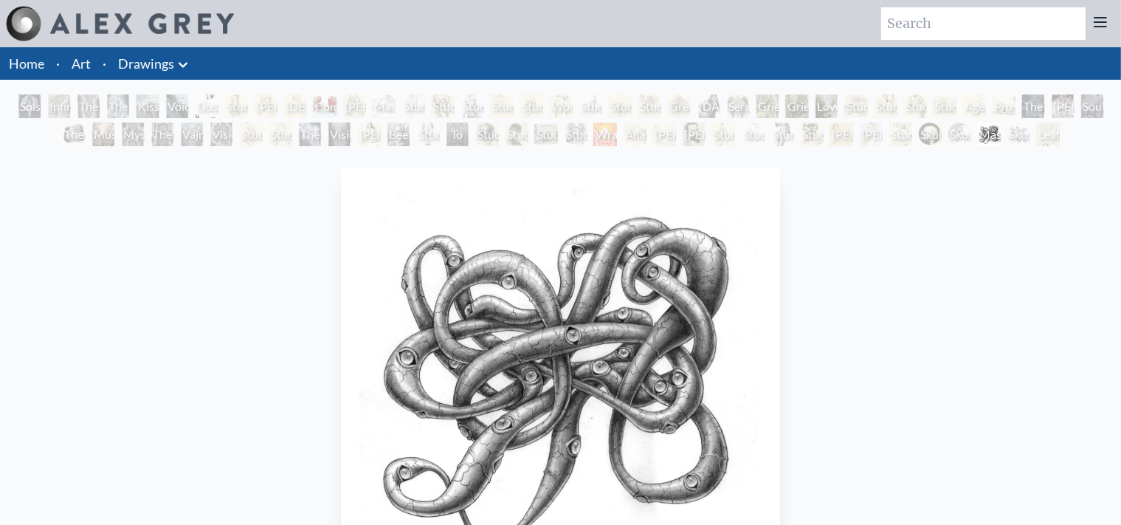
click at [922, 134] on div "Skull Fetus" at bounding box center [930, 135] width 24 height 24
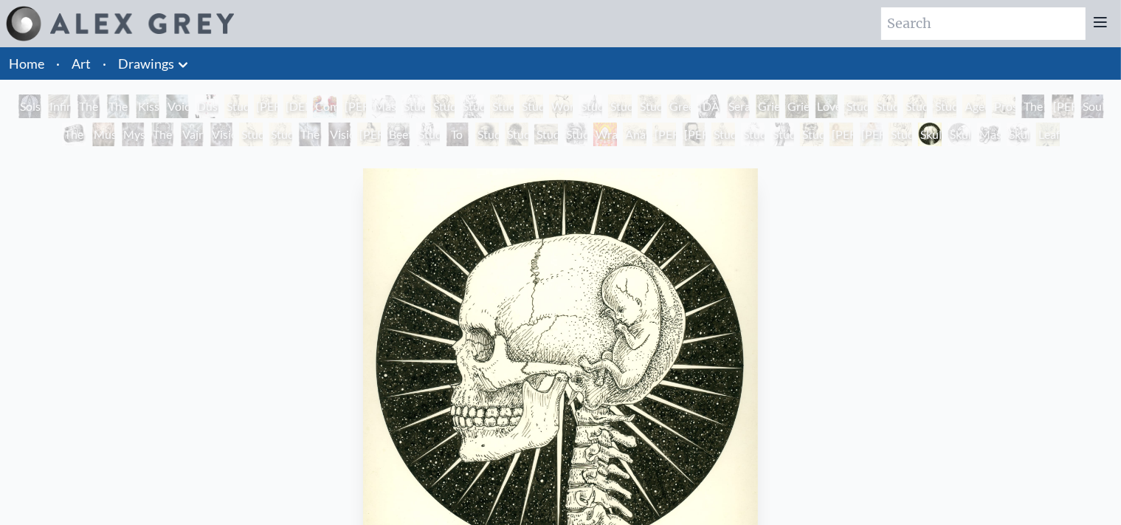
click at [889, 132] on div "Study of Picasso’s The Old Guitarist" at bounding box center [901, 135] width 24 height 24
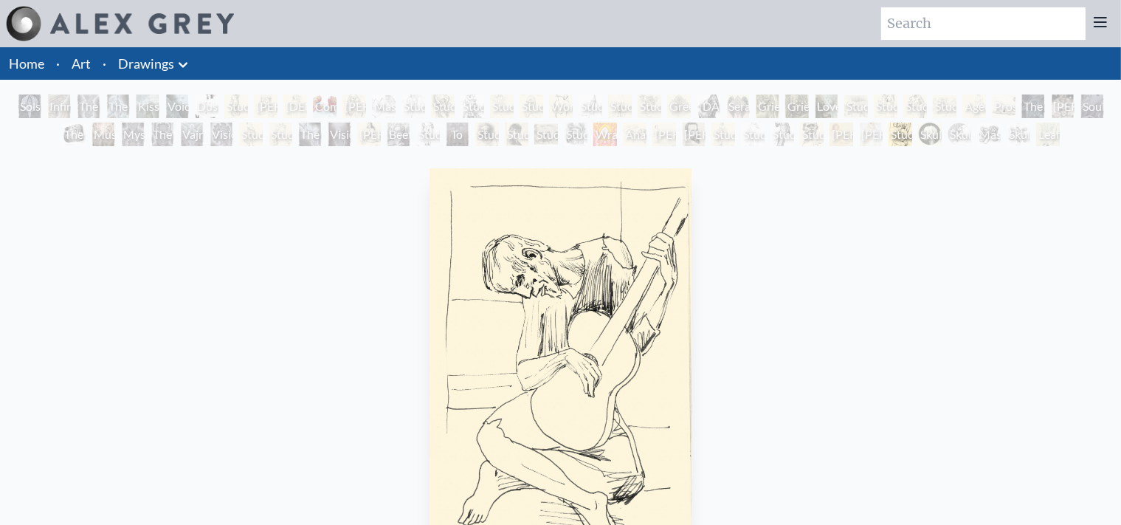
click at [934, 109] on div "Study of Picasso’s Guernica" at bounding box center [945, 106] width 24 height 24
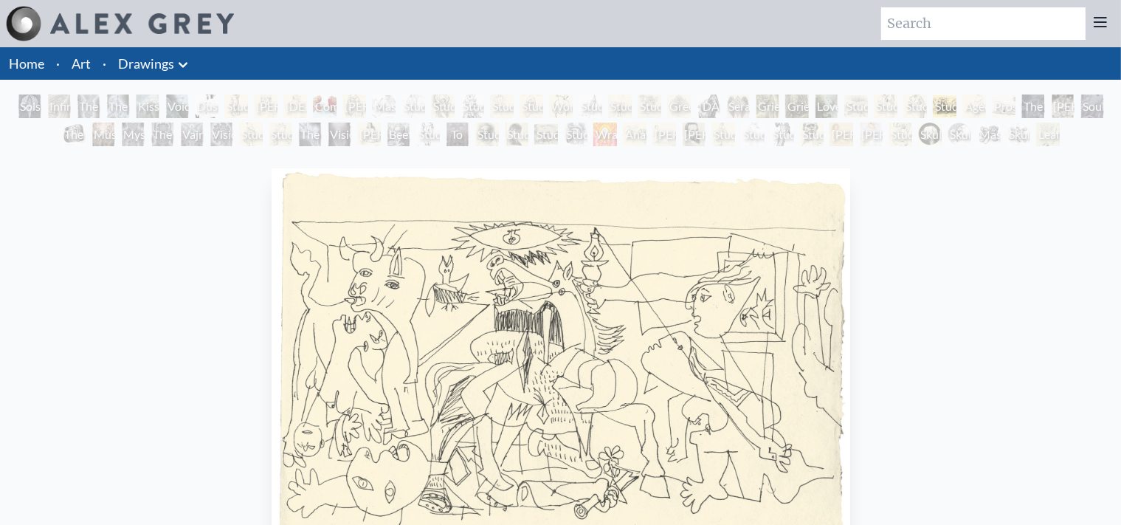
click at [1075, 103] on div "Ken Wilber" at bounding box center [1063, 106] width 24 height 24
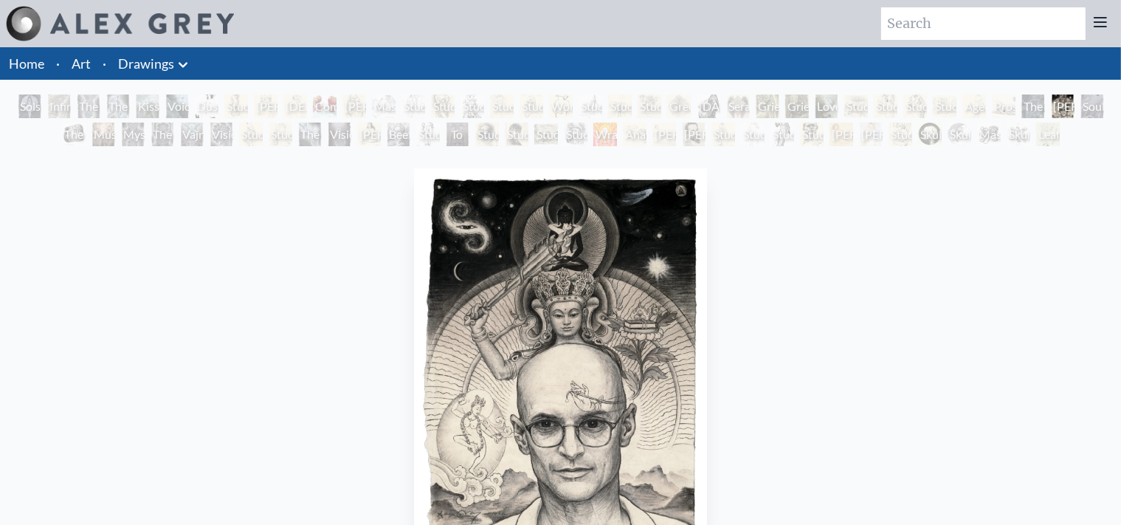
click at [69, 135] on div "The First Artists" at bounding box center [74, 135] width 24 height 24
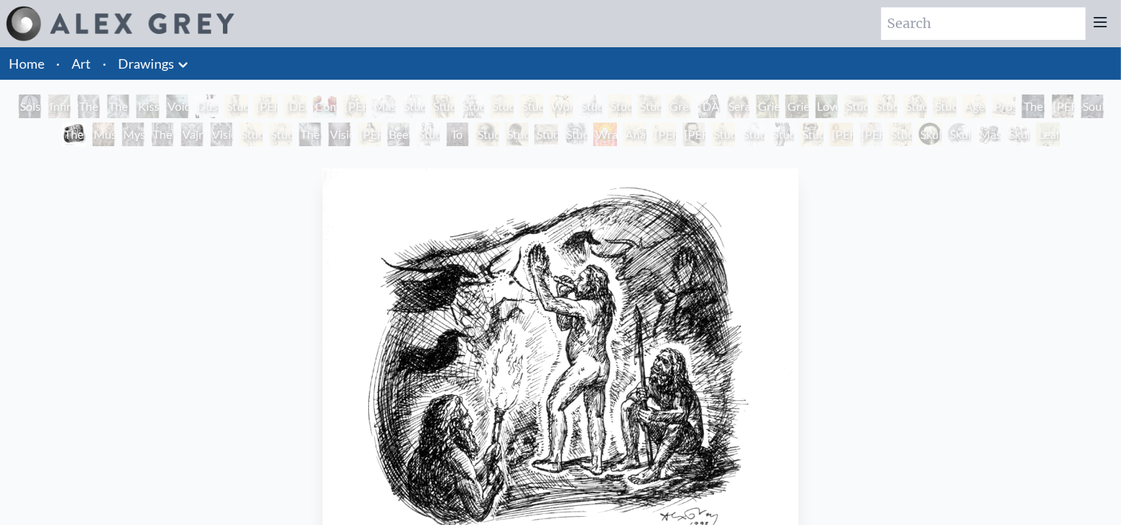
click at [135, 141] on div "Mystic Eye" at bounding box center [133, 135] width 24 height 24
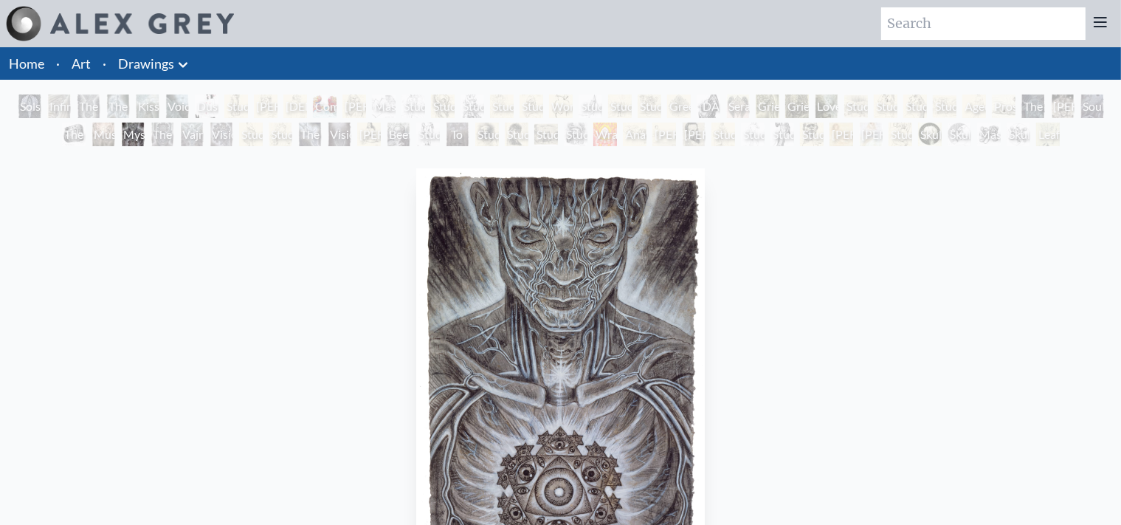
click at [174, 140] on div "The Seer" at bounding box center [163, 135] width 24 height 24
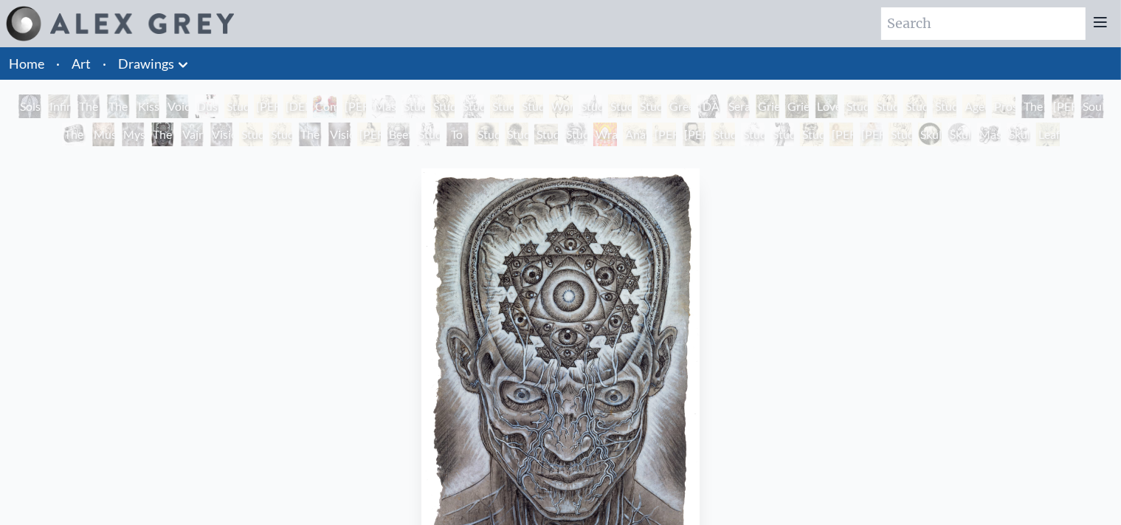
click at [204, 137] on div "Vajra Brush" at bounding box center [192, 135] width 24 height 24
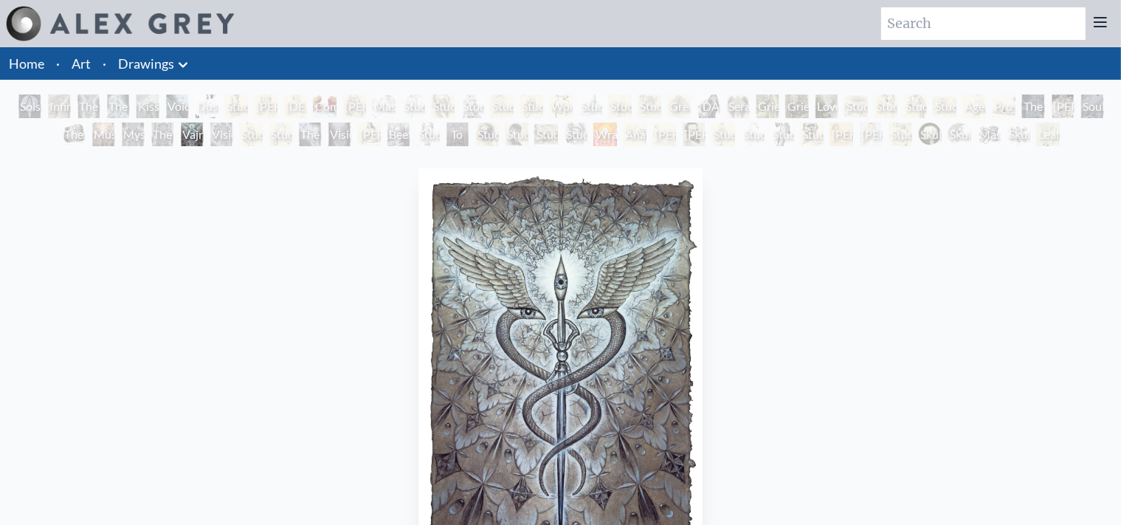
click at [219, 138] on div "Vision Taking Form" at bounding box center [222, 135] width 24 height 24
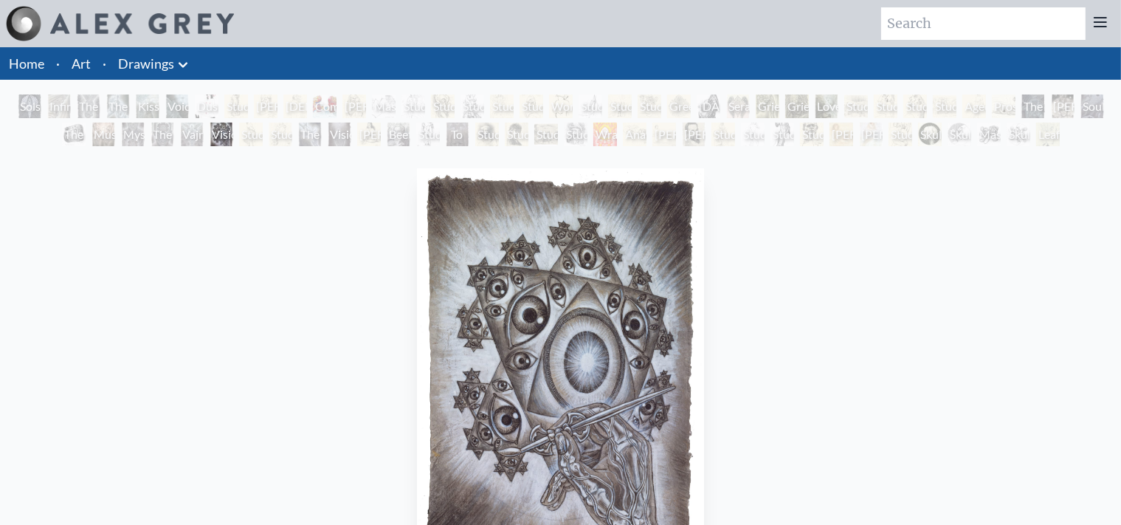
click at [282, 128] on div "Study of Rodin’s The Kiss" at bounding box center [281, 135] width 24 height 24
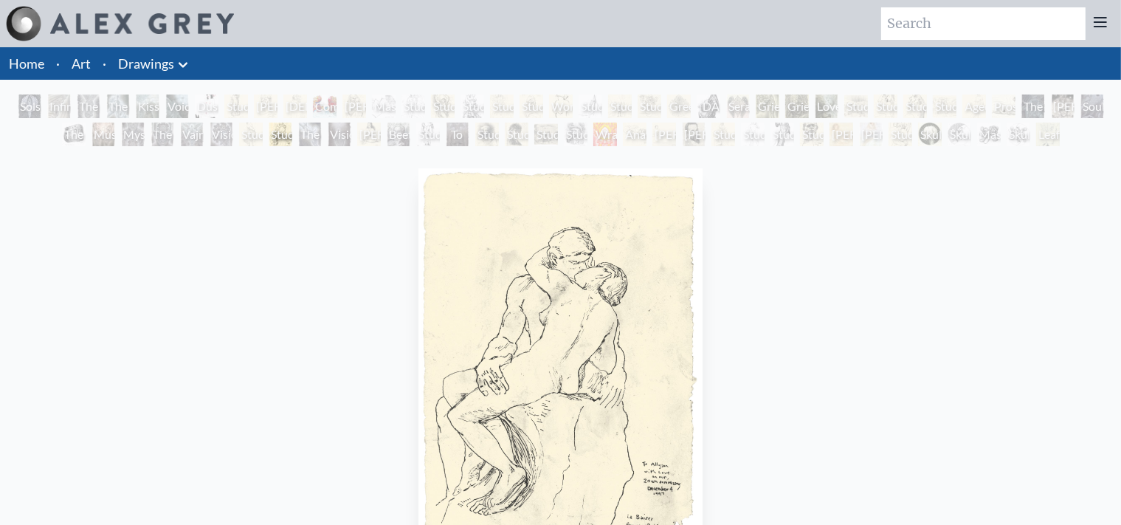
click at [376, 134] on div "Ayesha" at bounding box center [369, 135] width 24 height 24
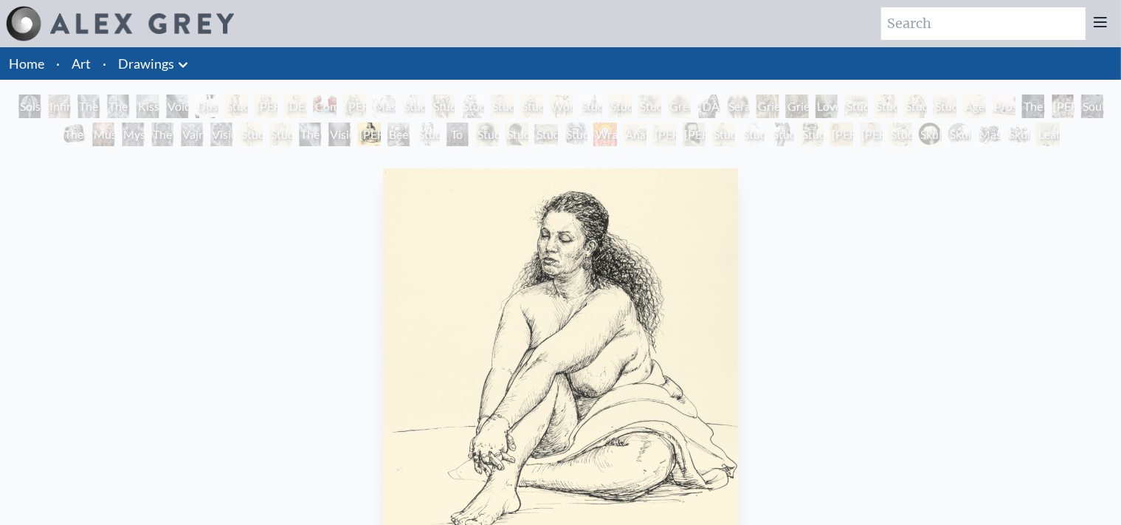
click at [410, 132] on div "Beethoven" at bounding box center [399, 135] width 24 height 24
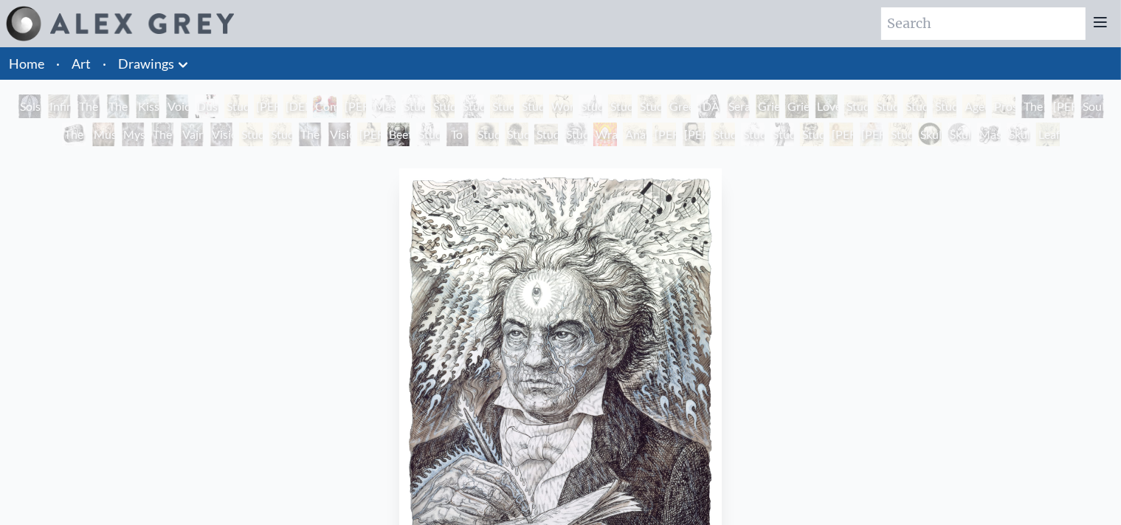
click at [440, 131] on div "Study of Rodin’s Adam" at bounding box center [428, 135] width 24 height 24
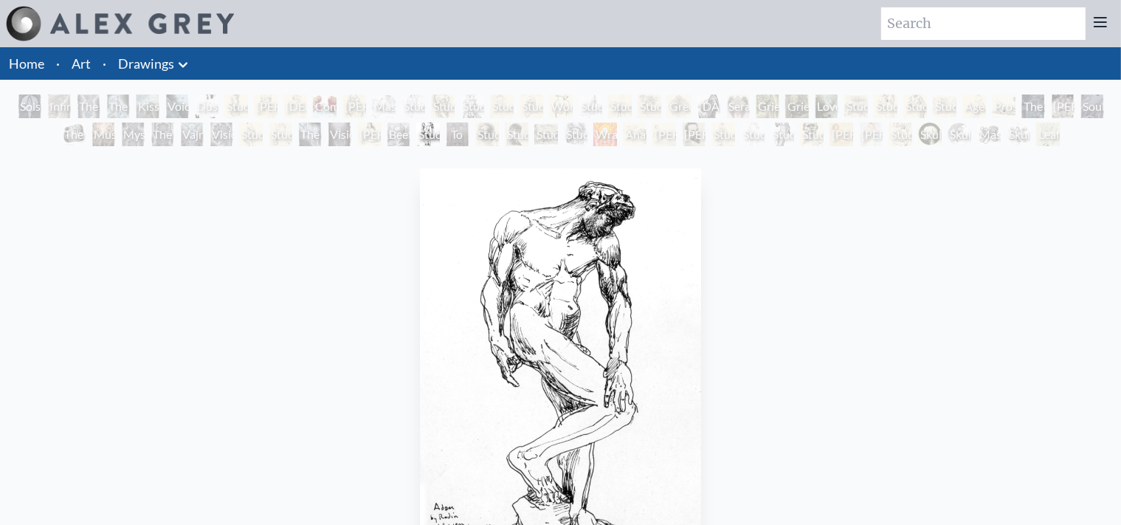
click at [499, 136] on div "Study of Rembrandt Self-Portrait As Paul" at bounding box center [487, 135] width 24 height 24
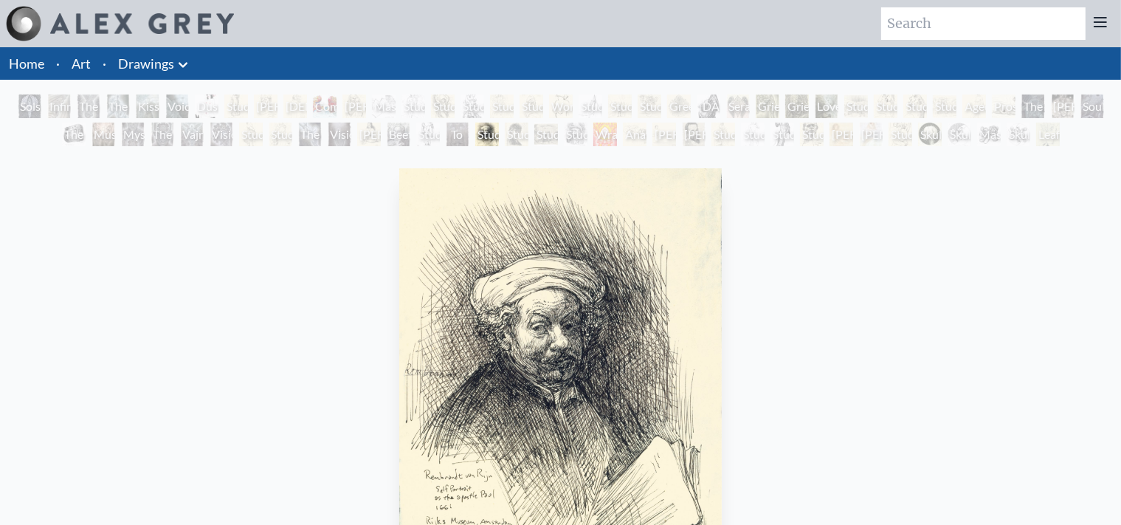
click at [647, 134] on div "Anatomy Lab" at bounding box center [635, 135] width 24 height 24
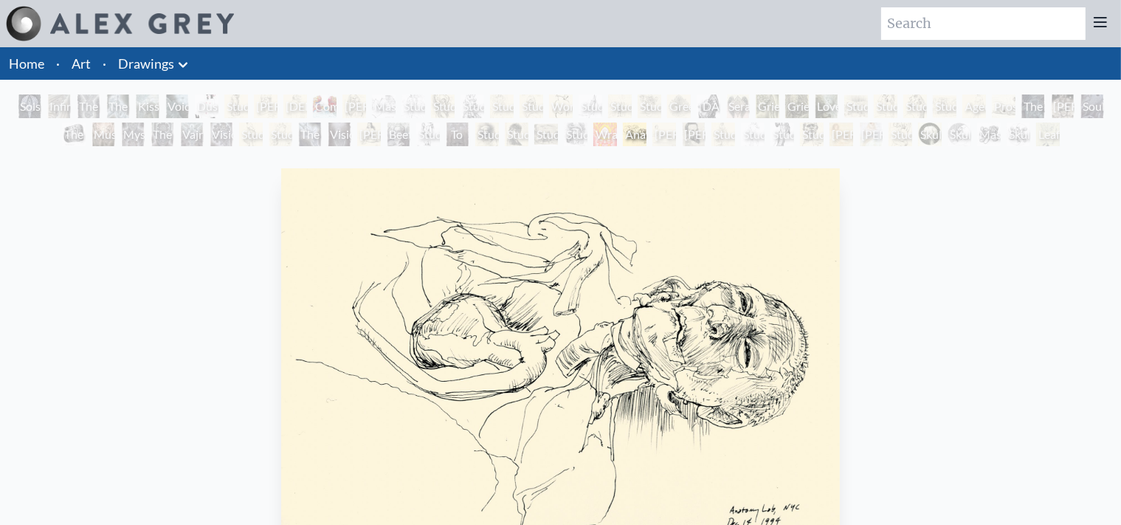
click at [575, 130] on div "Study of Van Gogh Self-Portrait" at bounding box center [576, 135] width 24 height 24
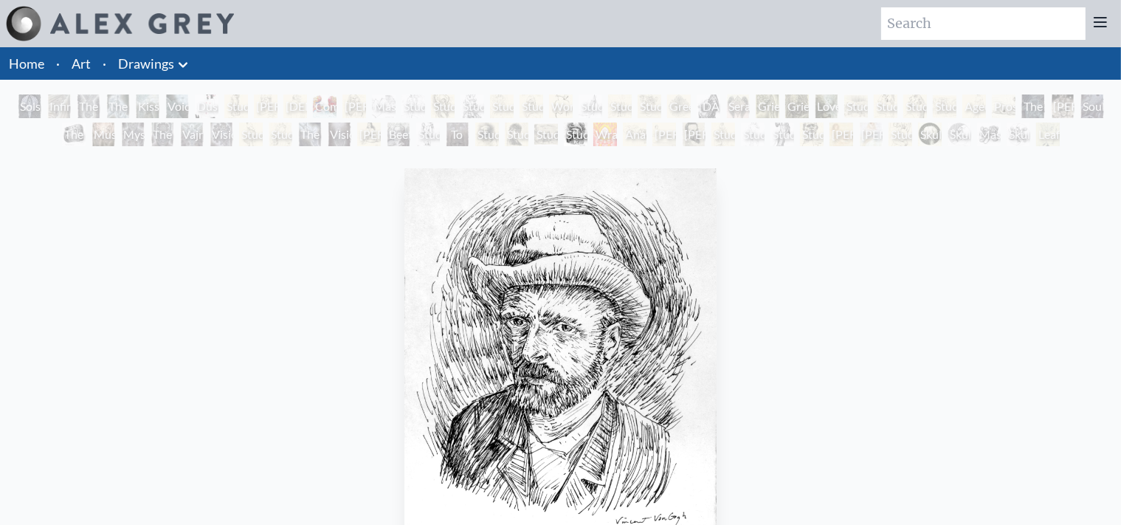
click at [506, 132] on div "Study of Rembrandt Self-Portrait" at bounding box center [517, 135] width 24 height 24
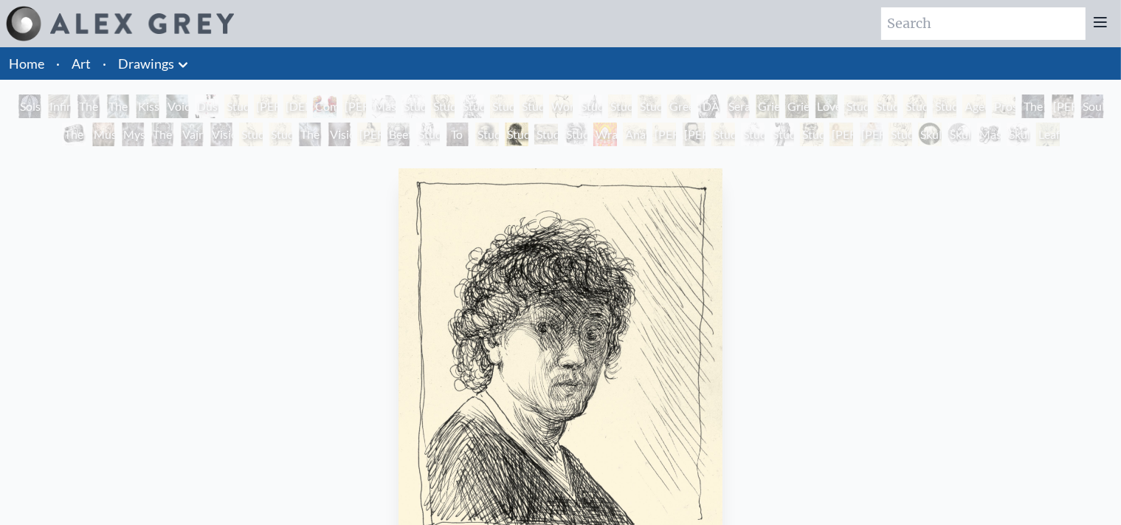
click at [446, 131] on div "To See or Not to See" at bounding box center [458, 135] width 24 height 24
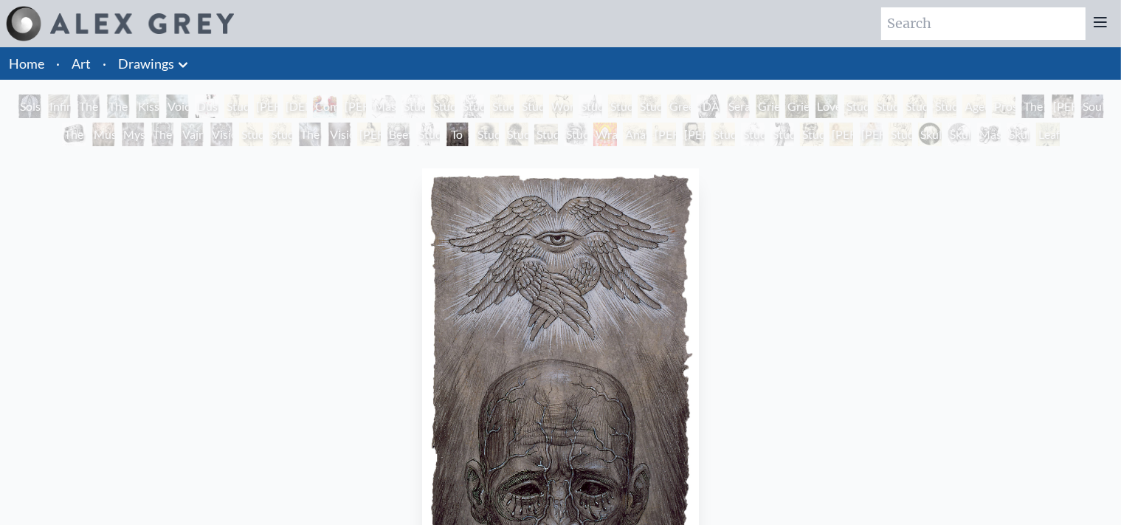
click at [387, 134] on div "Beethoven" at bounding box center [399, 135] width 24 height 24
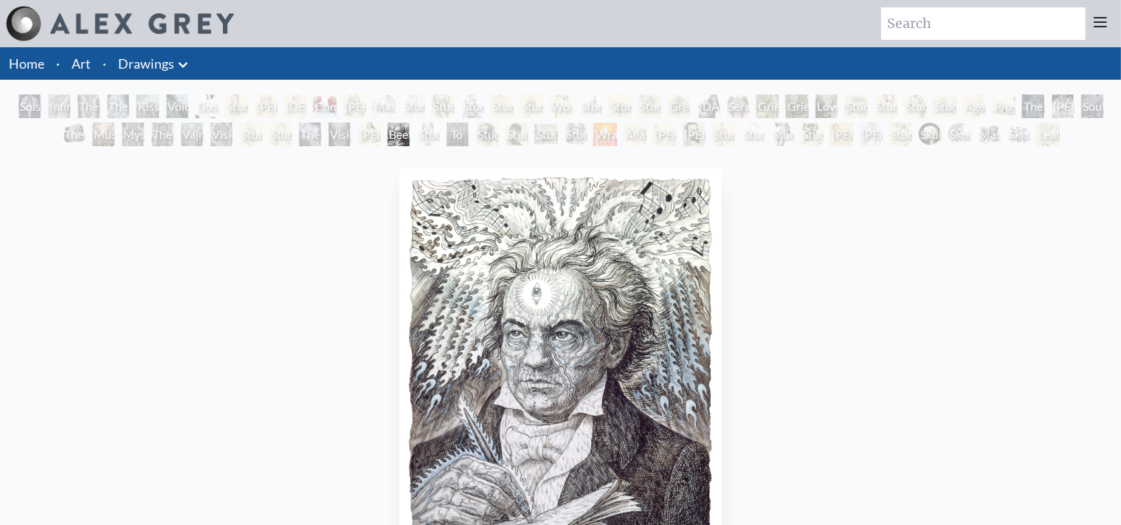
click at [357, 137] on div "Ayesha" at bounding box center [369, 135] width 24 height 24
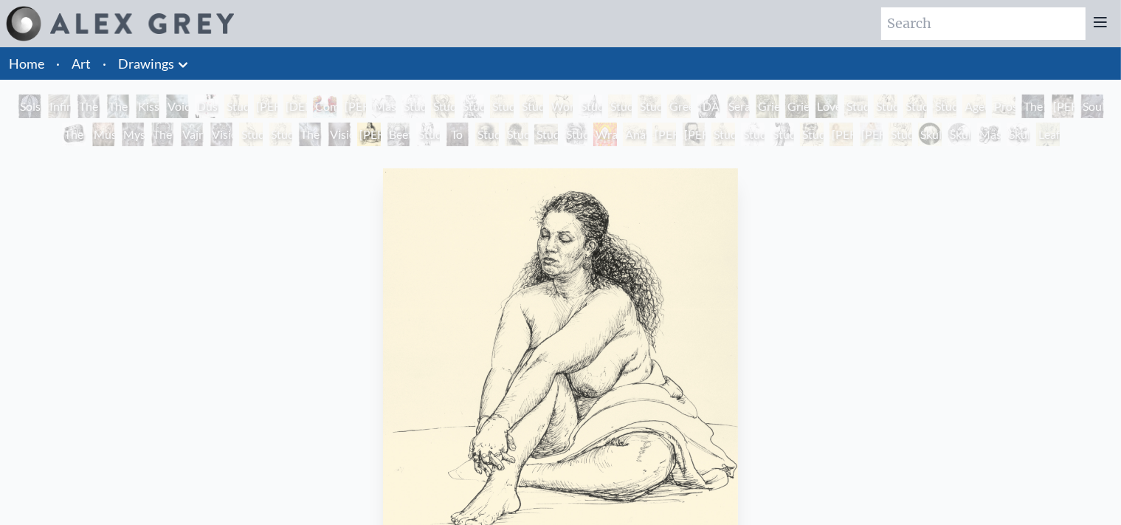
click at [356, 111] on div "Madonna & Child" at bounding box center [355, 106] width 24 height 24
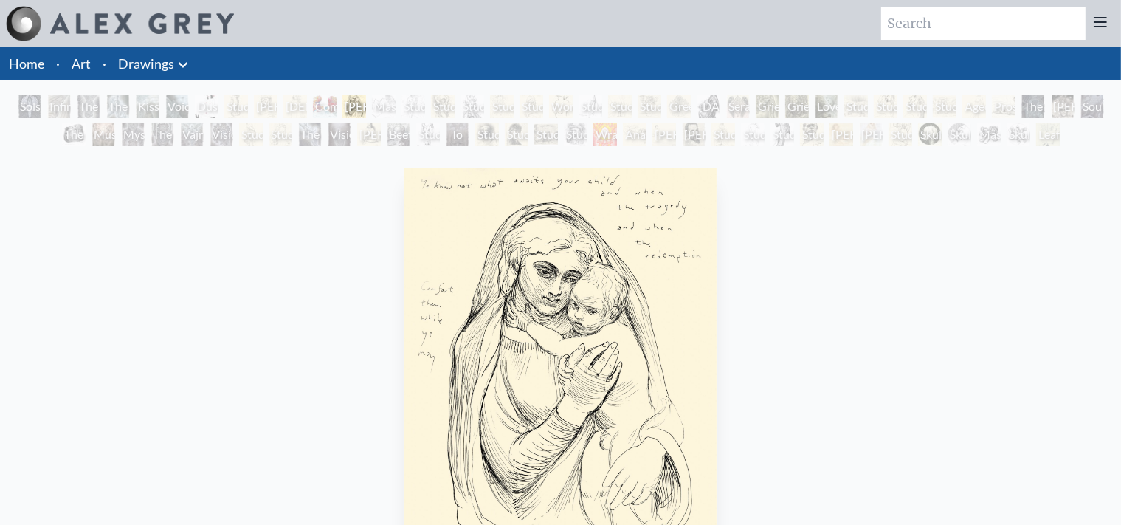
click at [315, 105] on div "Comparing Brains" at bounding box center [325, 106] width 24 height 24
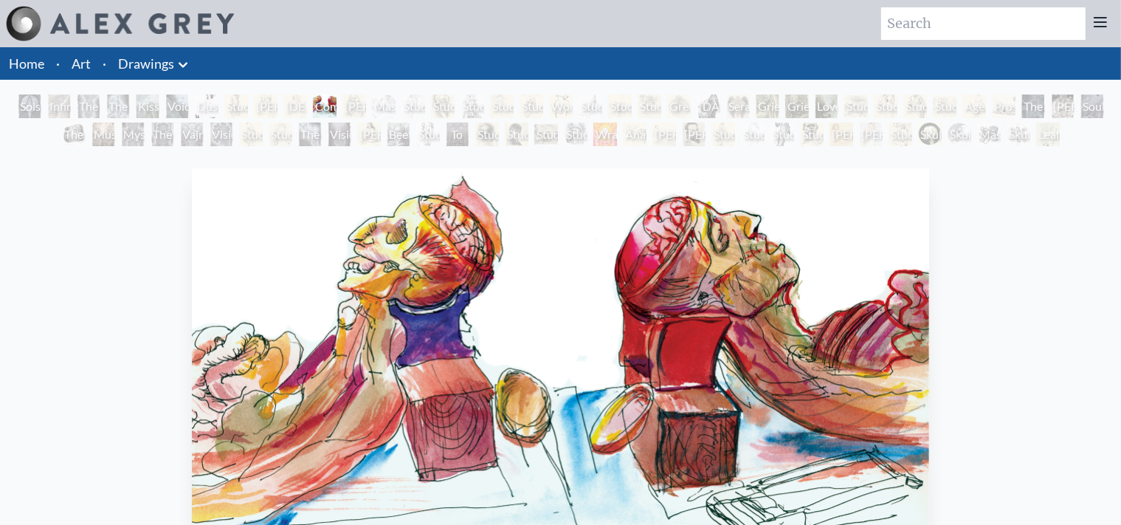
click at [283, 105] on div "Capuchin Church" at bounding box center [295, 106] width 24 height 24
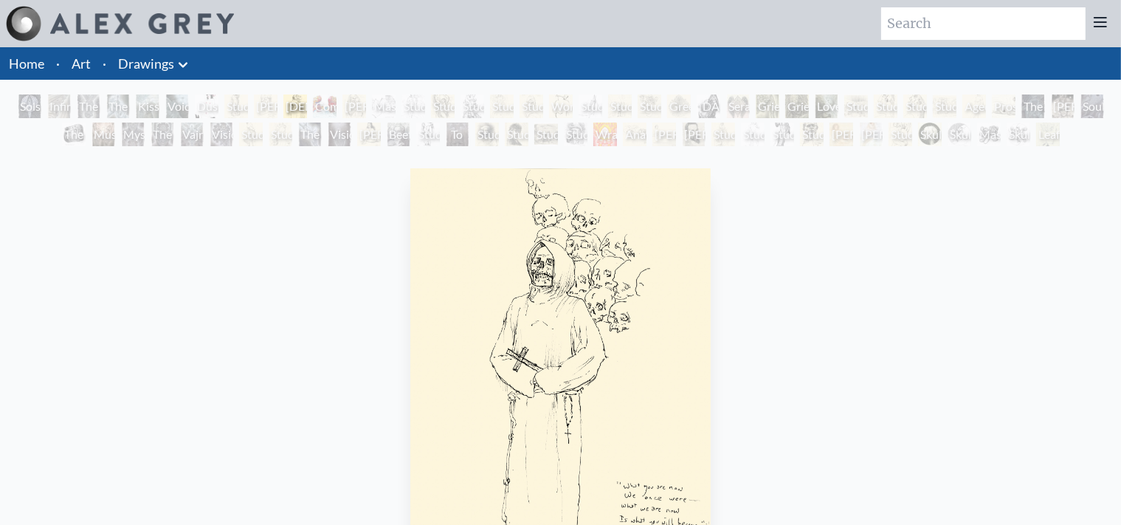
click at [256, 106] on div "William Blake by Francis Bacon by Alex Grey" at bounding box center [266, 106] width 24 height 24
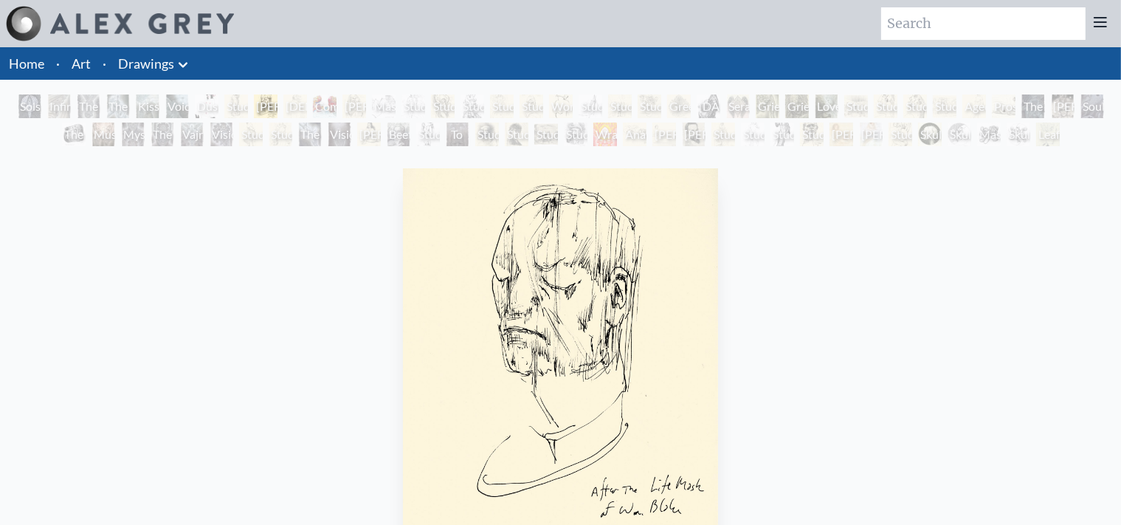
click at [231, 106] on div "Study of Michelangelo’s Pieta Rondanini" at bounding box center [236, 106] width 24 height 24
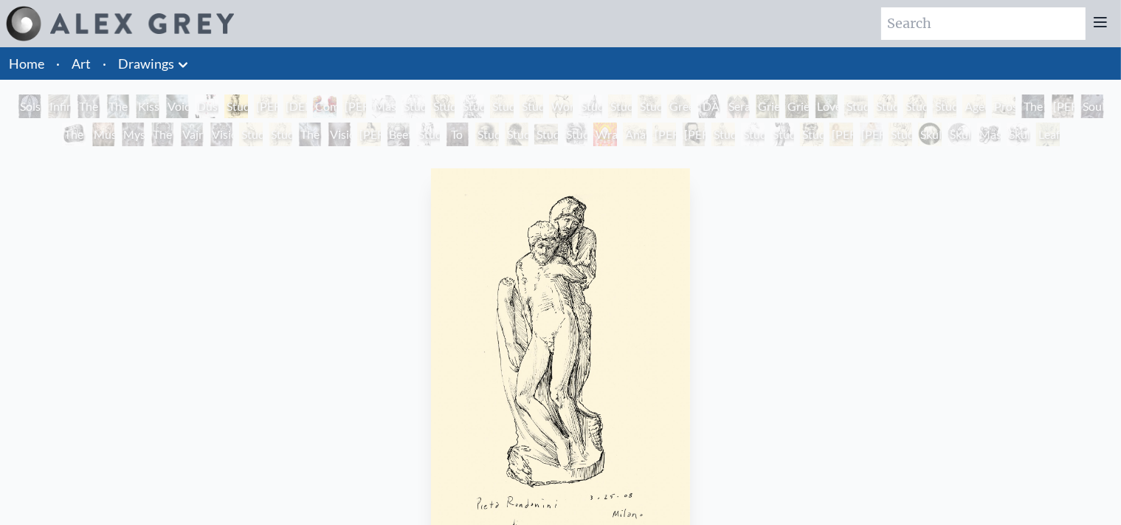
click at [195, 106] on div "Dusty" at bounding box center [207, 106] width 24 height 24
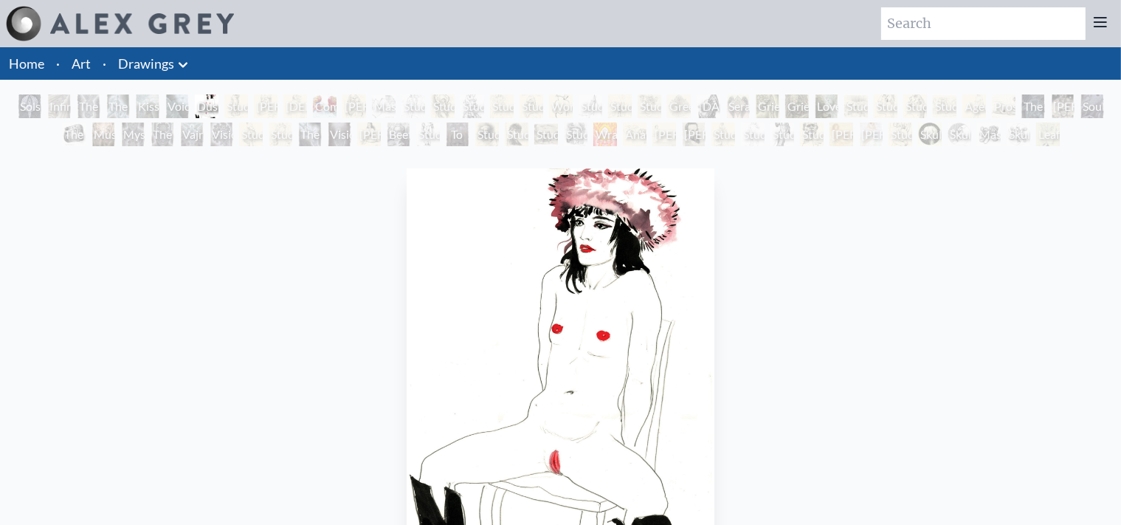
click at [173, 106] on div "Voice at Dawn" at bounding box center [177, 106] width 24 height 24
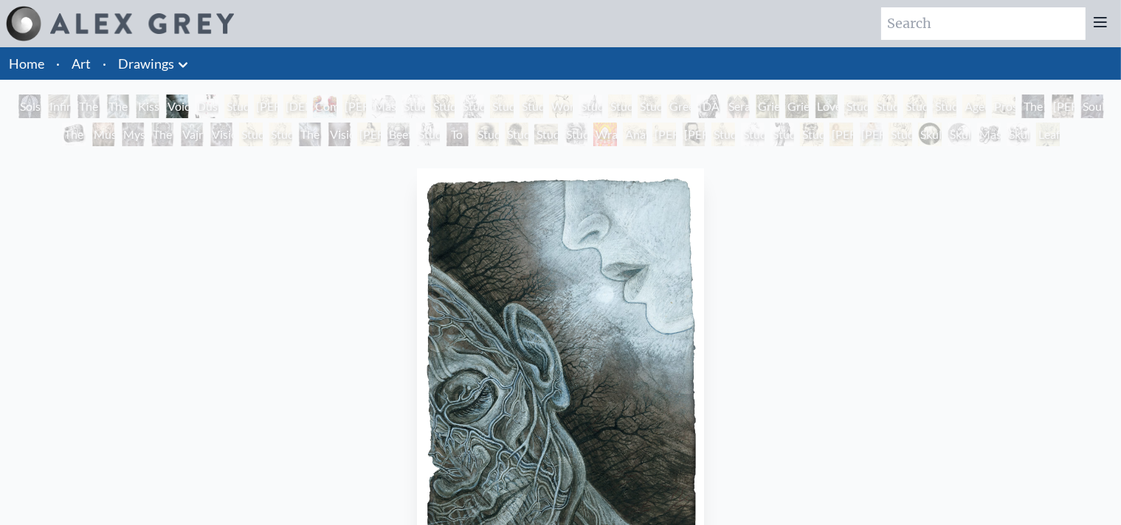
click at [145, 102] on div "Kiss of the Muse" at bounding box center [148, 106] width 24 height 24
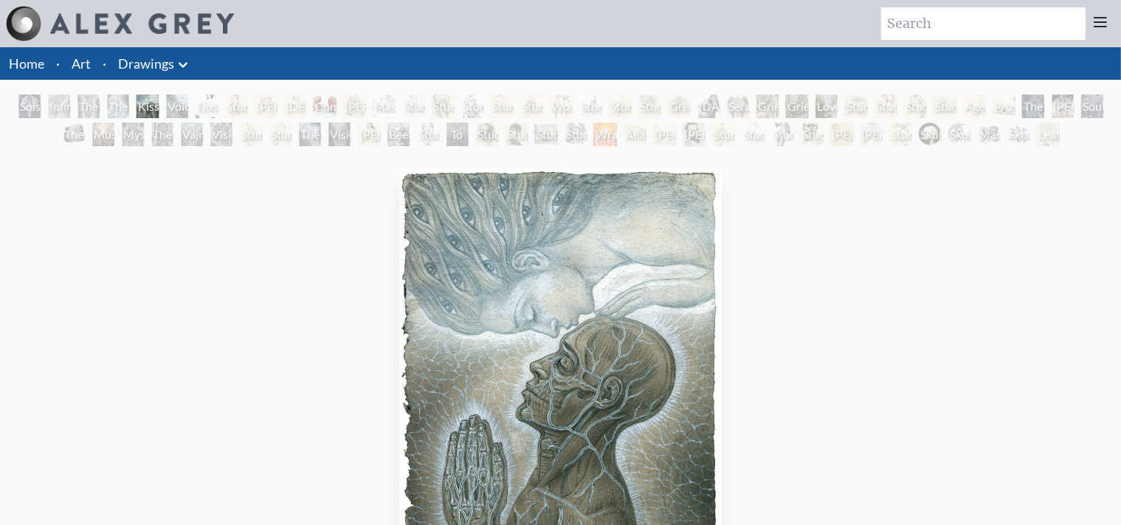
click at [118, 102] on div "The Medium" at bounding box center [118, 106] width 24 height 24
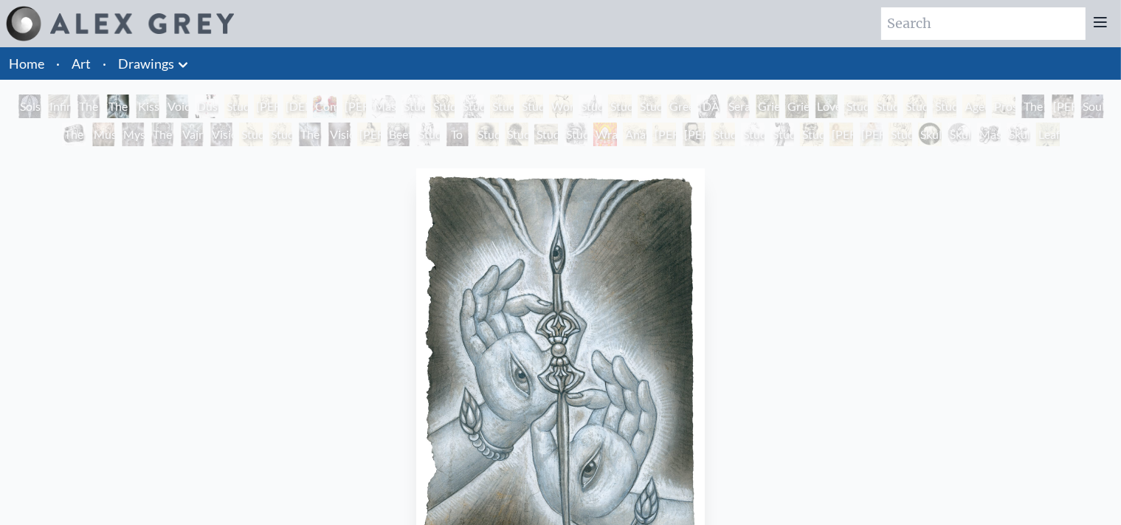
click at [94, 103] on div "The Love Held Between Us" at bounding box center [89, 106] width 24 height 24
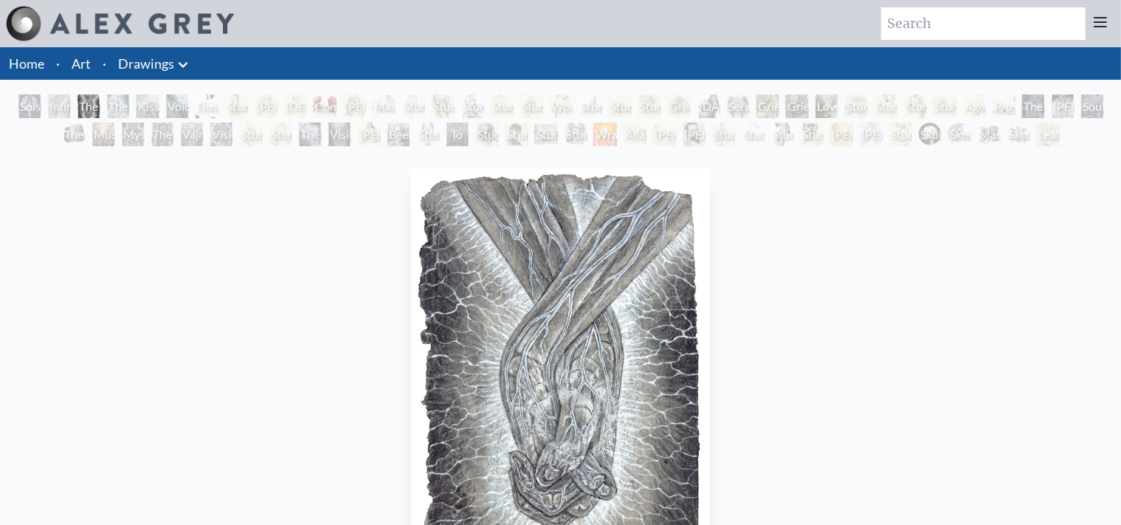
click at [62, 103] on div "Infinity Angel" at bounding box center [59, 106] width 24 height 24
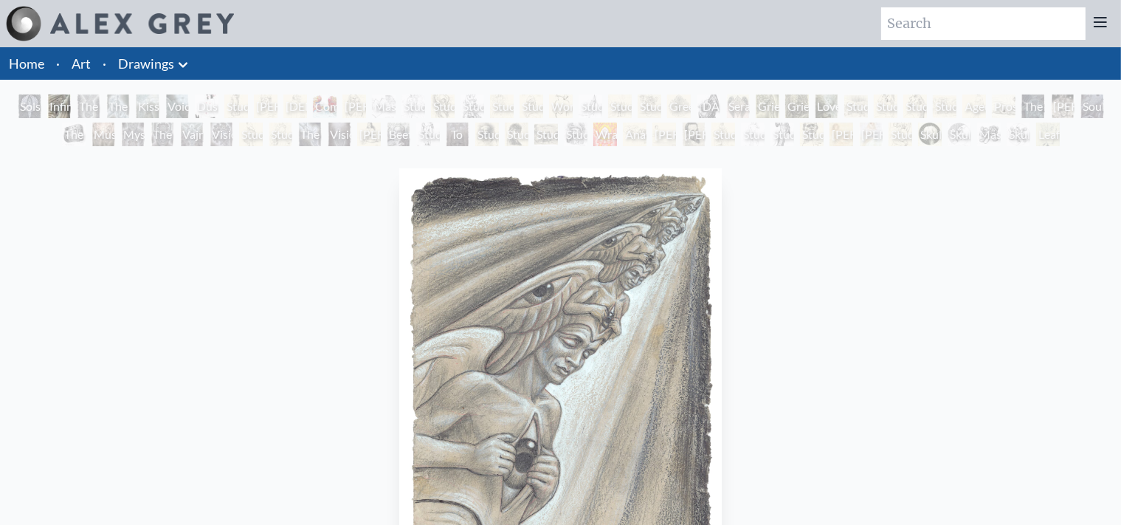
click at [31, 106] on div "Solstice Angel" at bounding box center [30, 106] width 24 height 24
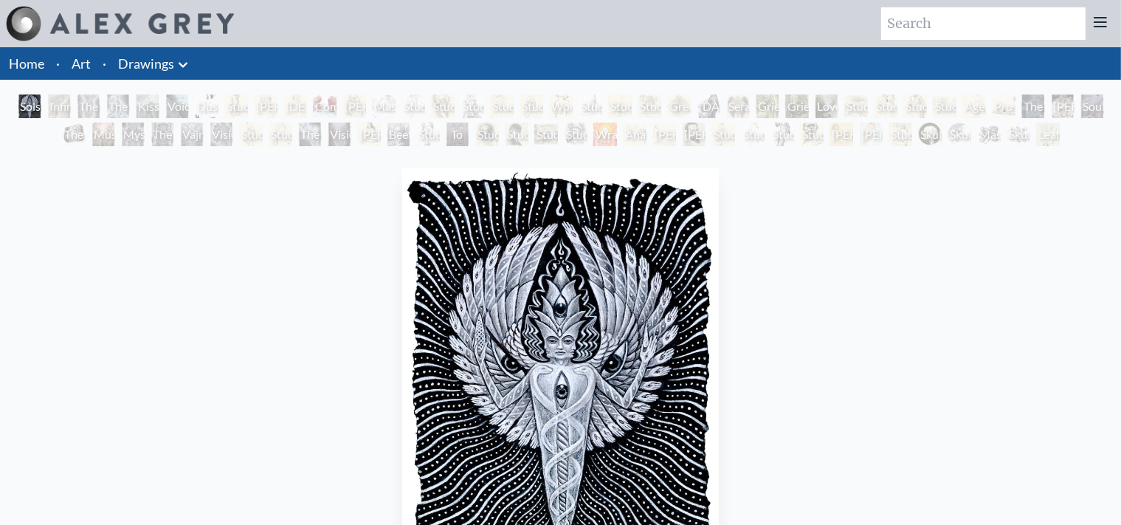
click at [514, 105] on div "Study of Michelangelo's Last Judgement" at bounding box center [502, 106] width 24 height 24
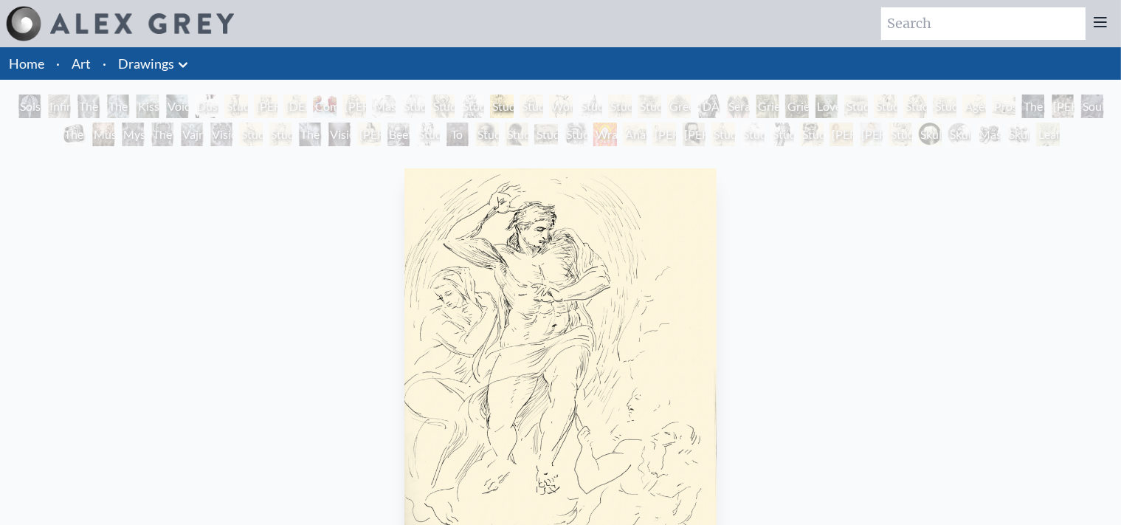
click at [713, 105] on div "Makara" at bounding box center [709, 106] width 24 height 24
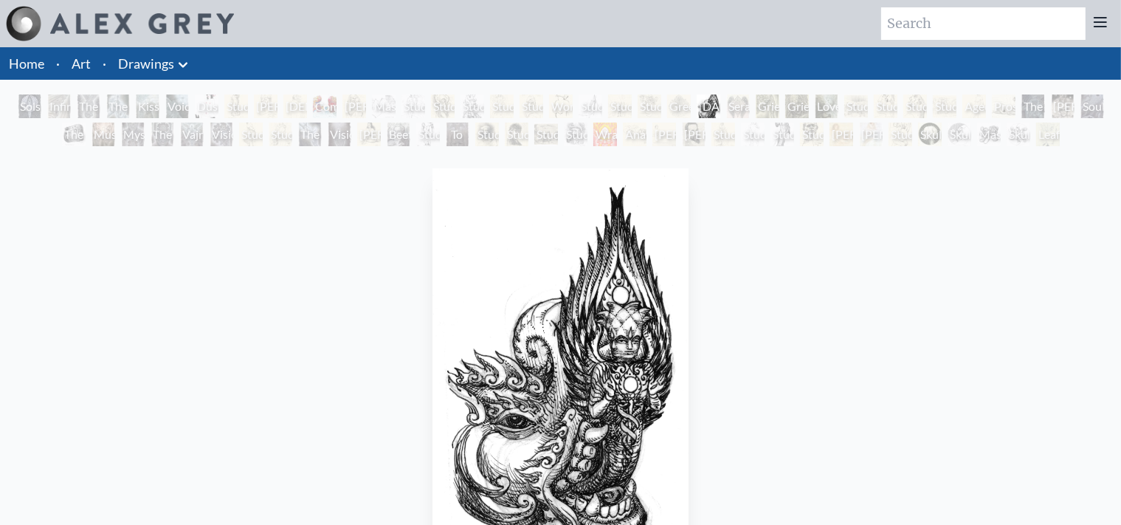
click at [759, 108] on div "Grieving 1" at bounding box center [768, 106] width 24 height 24
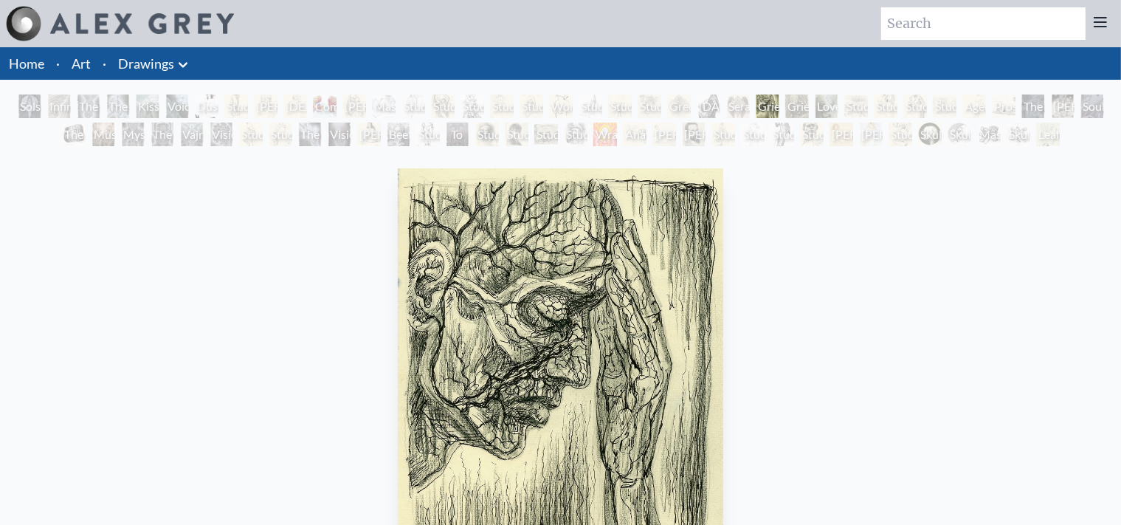
click at [825, 104] on div "Love Forestalling Death" at bounding box center [827, 106] width 24 height 24
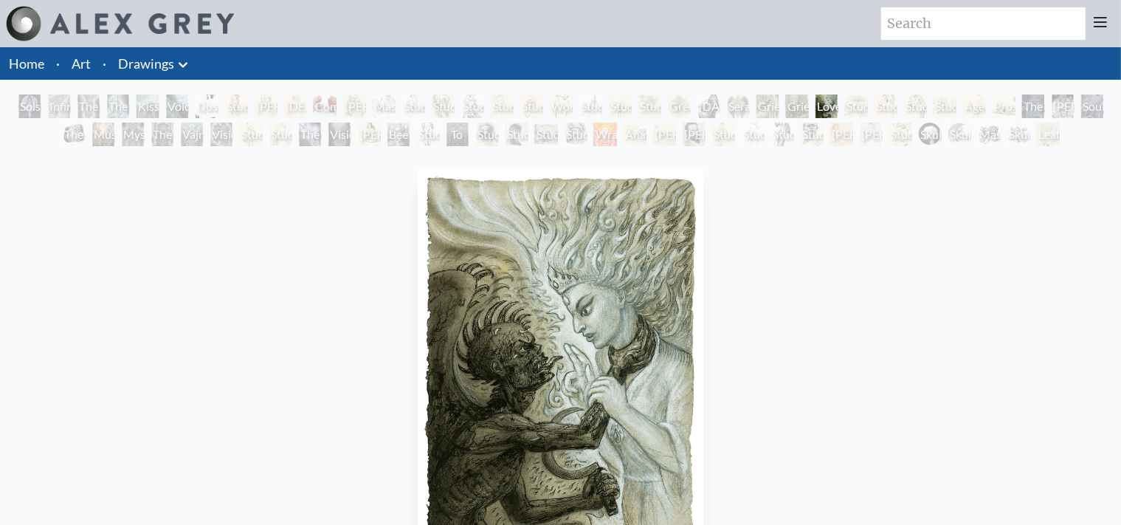
click at [946, 103] on div "Study of Picasso’s Guernica" at bounding box center [945, 106] width 24 height 24
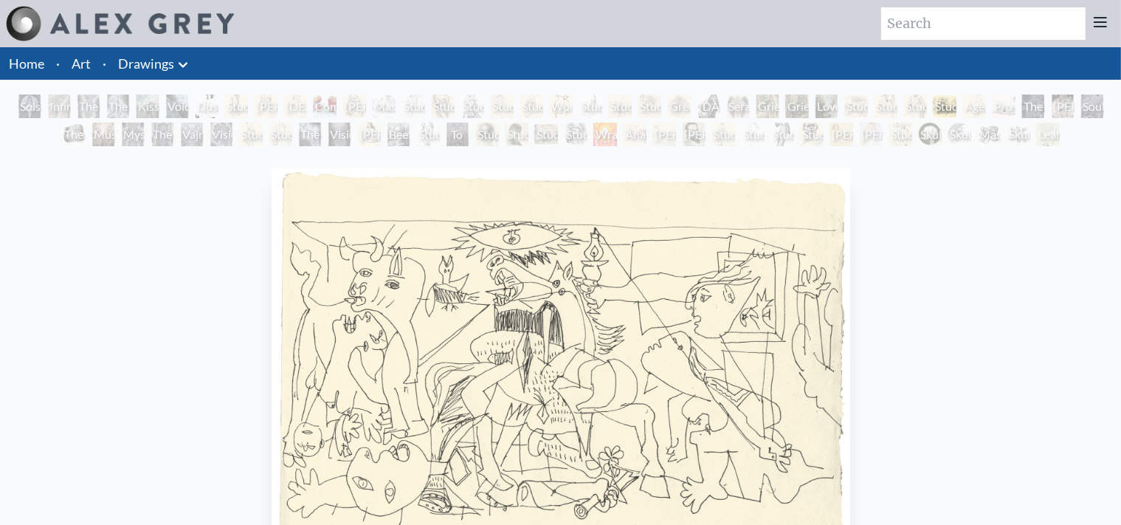
click at [1075, 103] on div "Ken Wilber" at bounding box center [1063, 106] width 24 height 24
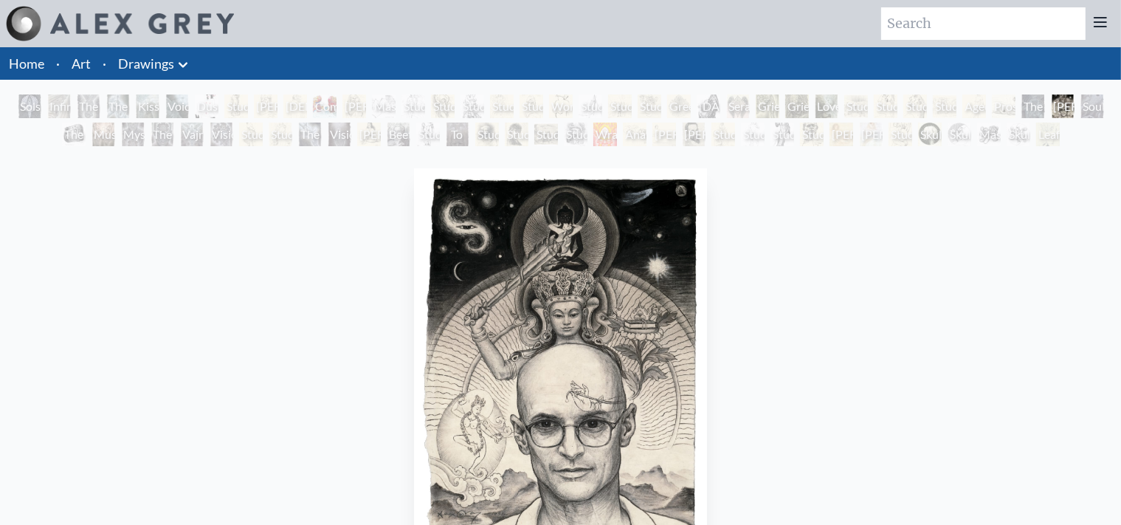
click at [859, 131] on div "Allyson Pregnant & Sleeping" at bounding box center [871, 135] width 24 height 24
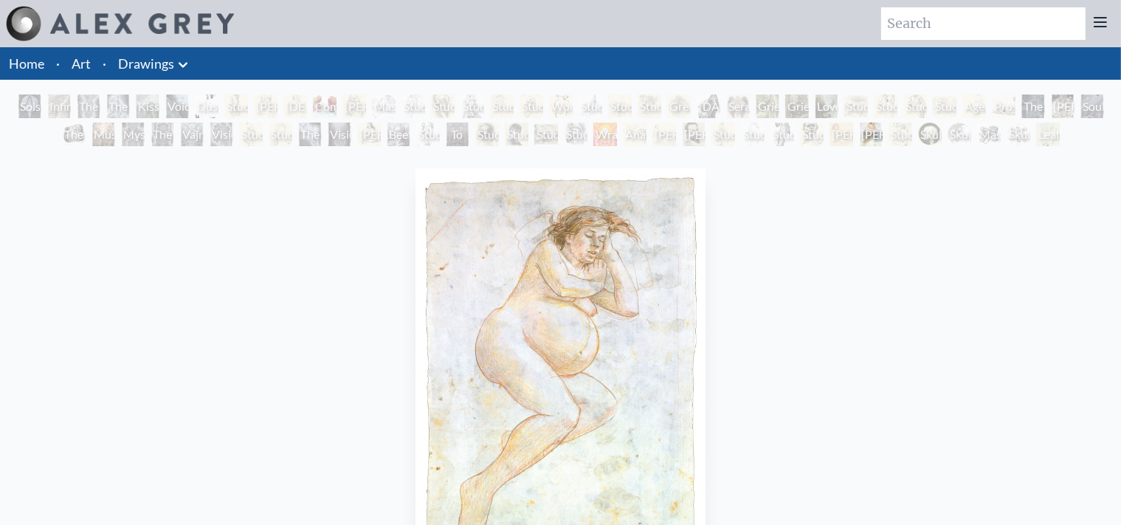
click at [800, 134] on div "Study of Rodin’s Pierre de Wiessant" at bounding box center [812, 135] width 24 height 24
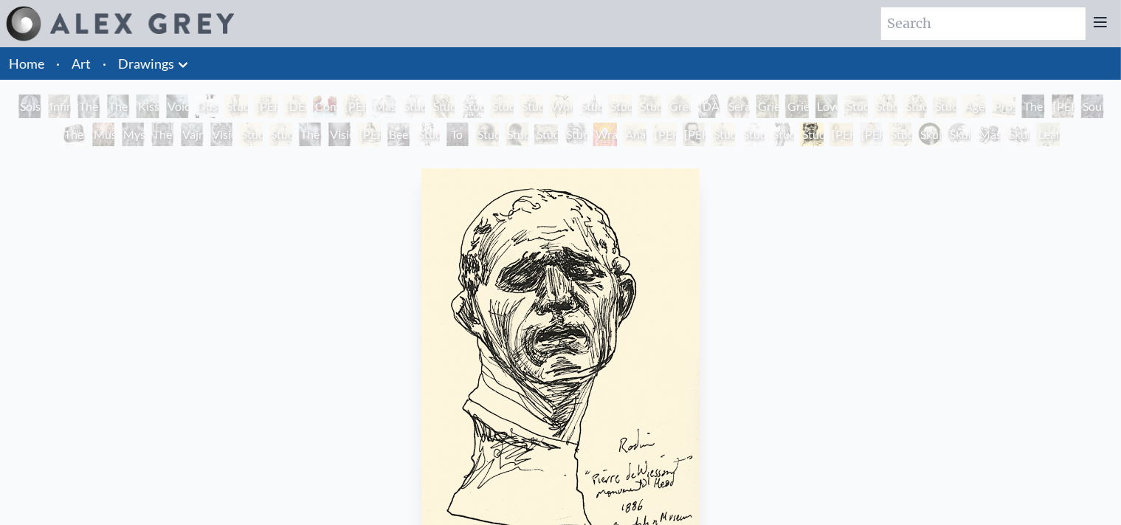
click at [778, 132] on div "Study of Rodin’s Burgher" at bounding box center [783, 135] width 24 height 24
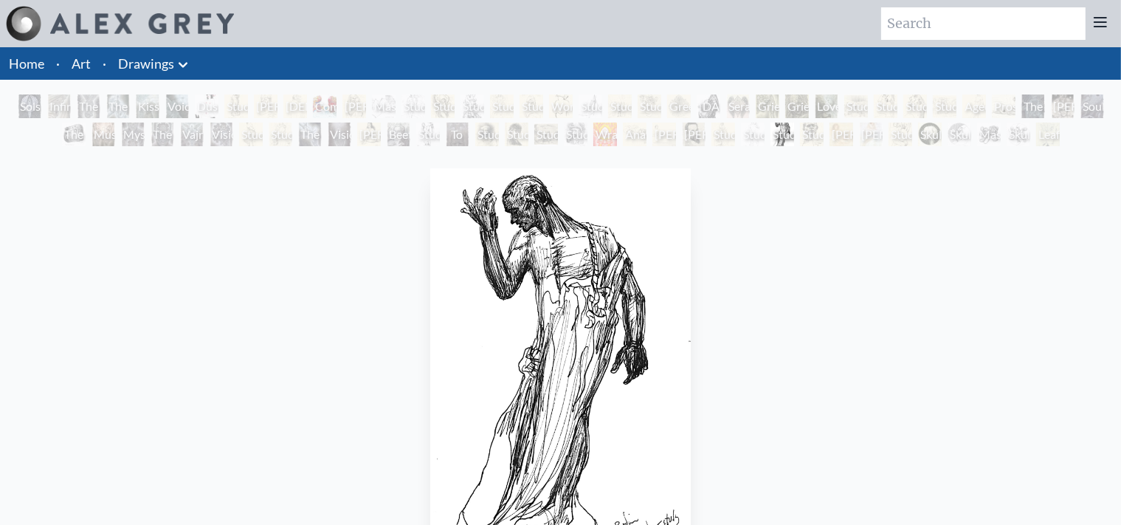
click at [713, 142] on div "Study of Michelangelo's The Deposition" at bounding box center [724, 135] width 24 height 24
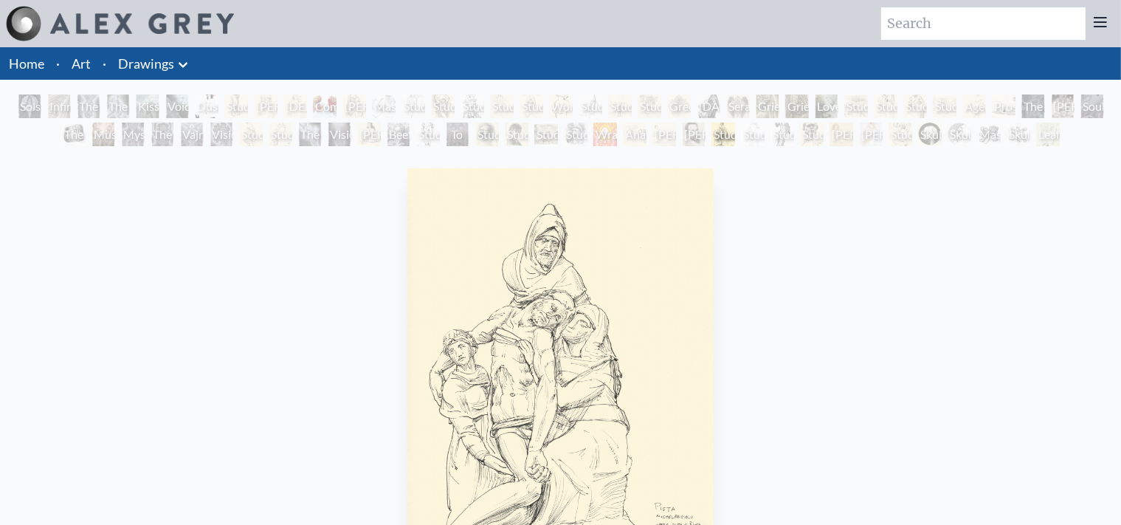
click at [638, 139] on div "Anatomy Lab" at bounding box center [635, 135] width 24 height 24
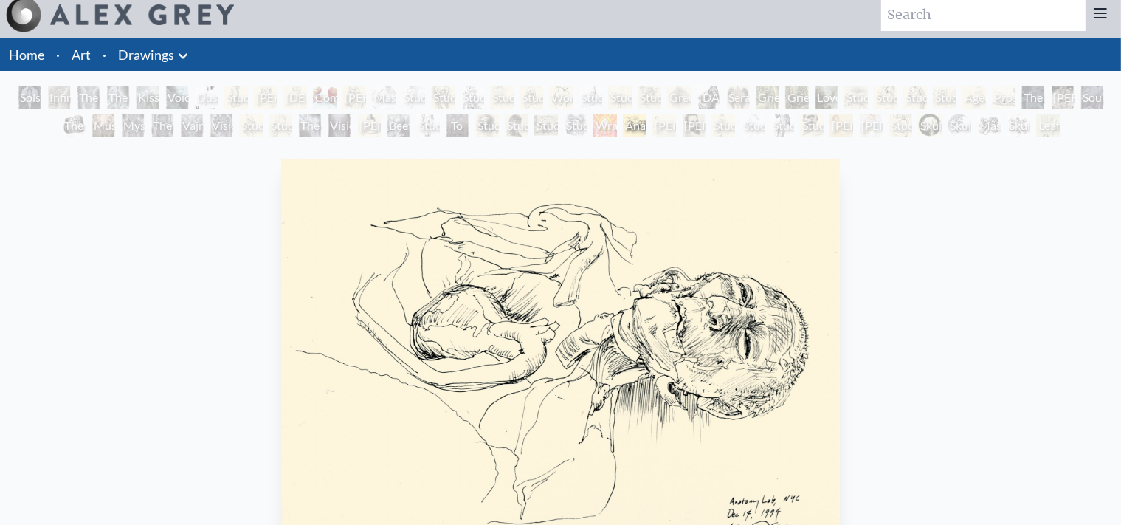
scroll to position [7, 0]
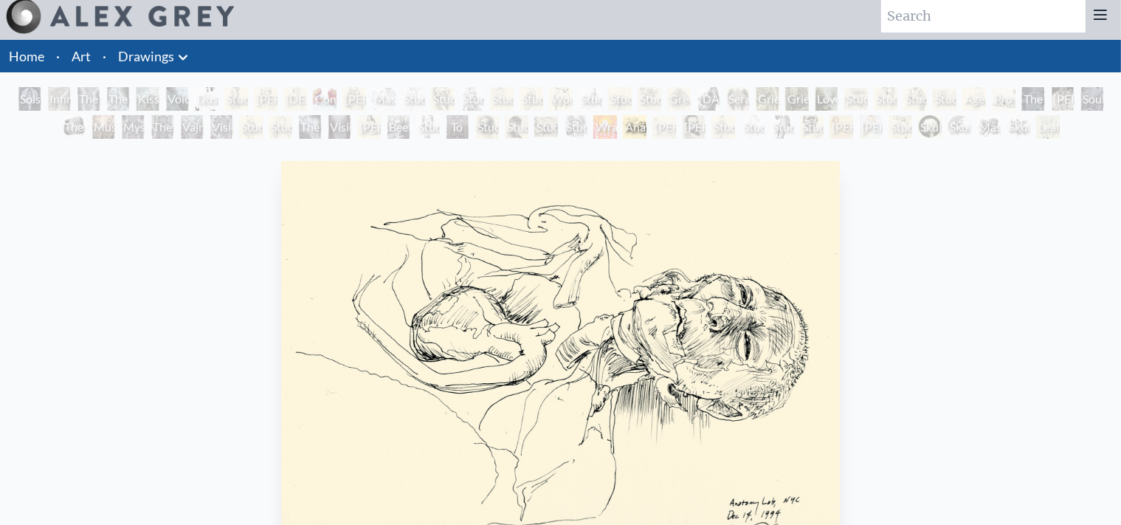
click at [577, 122] on div "Study of Van Gogh Self-Portrait" at bounding box center [576, 127] width 24 height 24
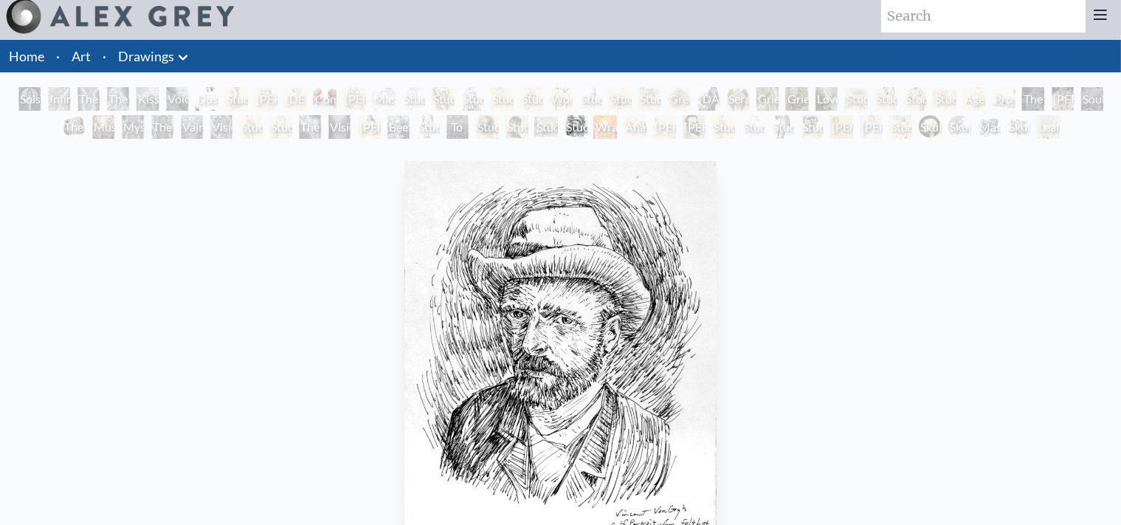
click at [506, 126] on div "Study of Rembrandt Self-Portrait" at bounding box center [517, 127] width 24 height 24
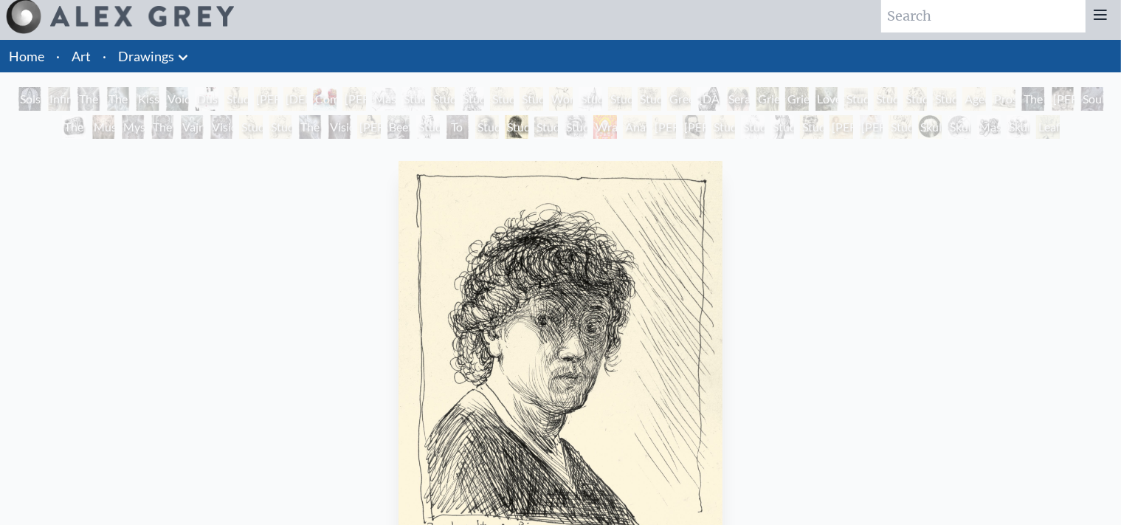
click at [647, 127] on div "Anatomy Lab" at bounding box center [635, 127] width 24 height 24
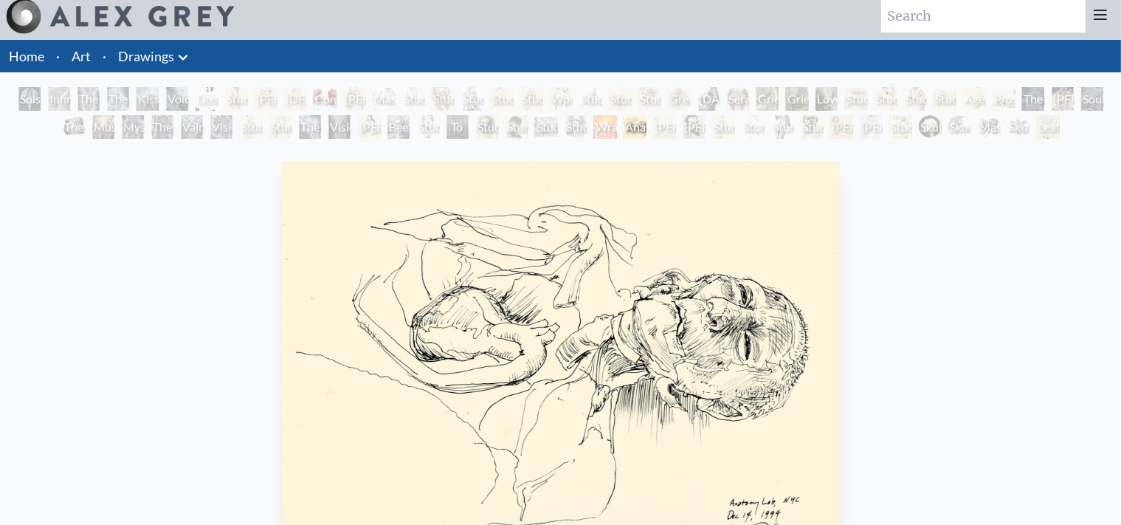
click at [1054, 130] on div "Leaf and Tree" at bounding box center [1049, 127] width 24 height 24
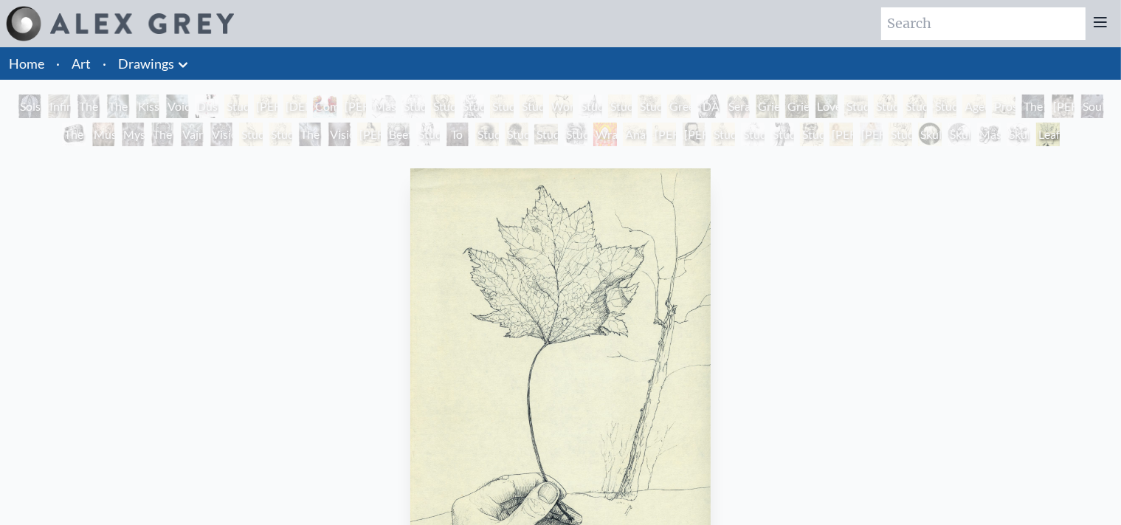
click at [159, 69] on link "Drawings" at bounding box center [146, 63] width 56 height 21
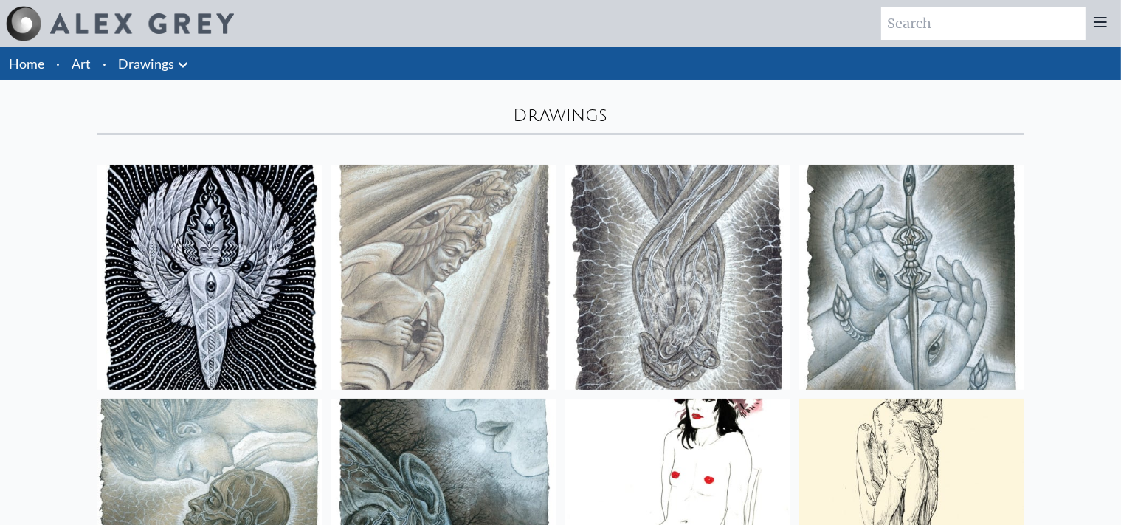
click at [78, 68] on link "Art" at bounding box center [81, 63] width 19 height 21
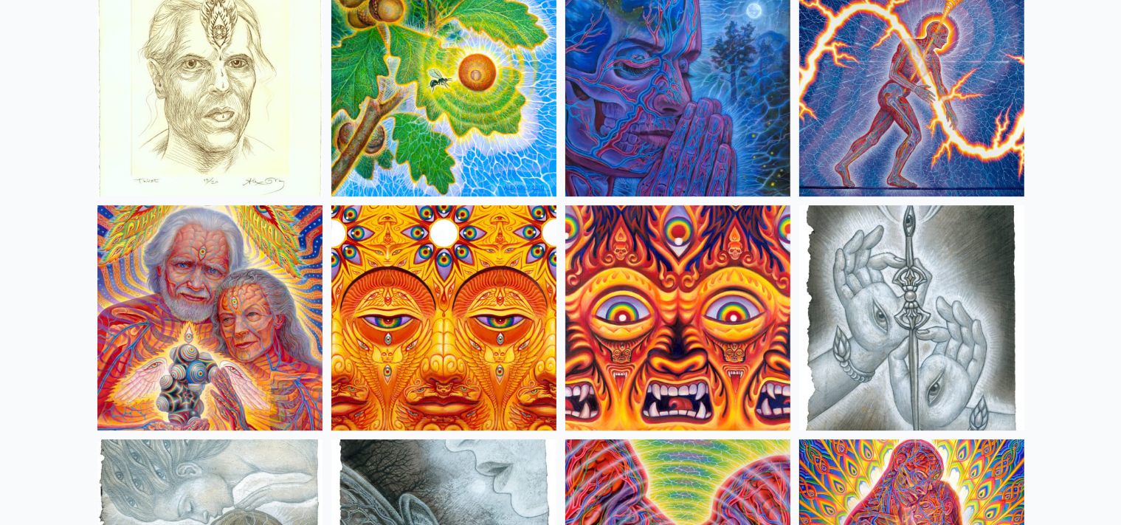
scroll to position [4405, 0]
click at [294, 134] on img at bounding box center [209, 84] width 225 height 225
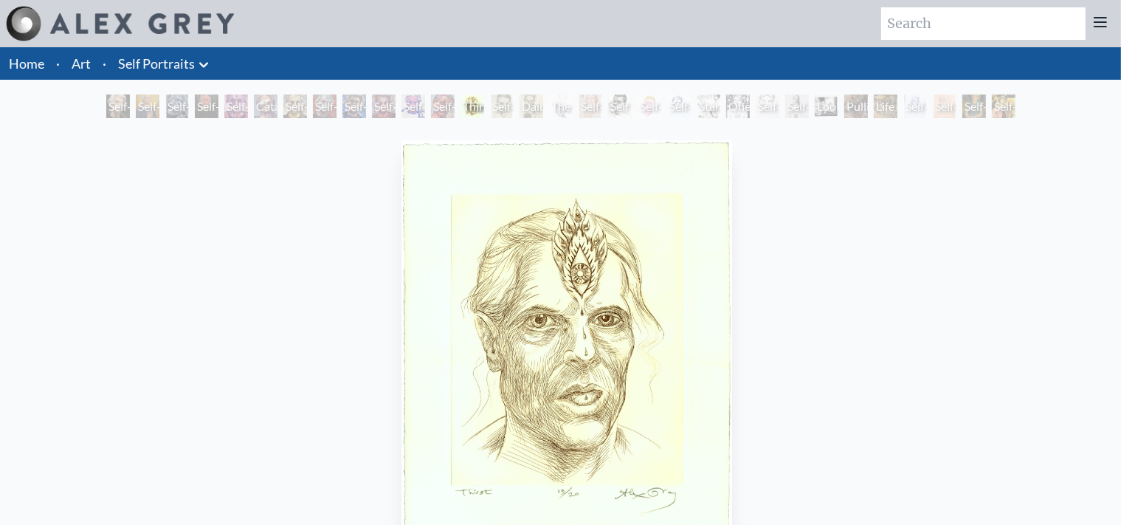
click at [162, 61] on link "Self Portraits" at bounding box center [156, 63] width 77 height 21
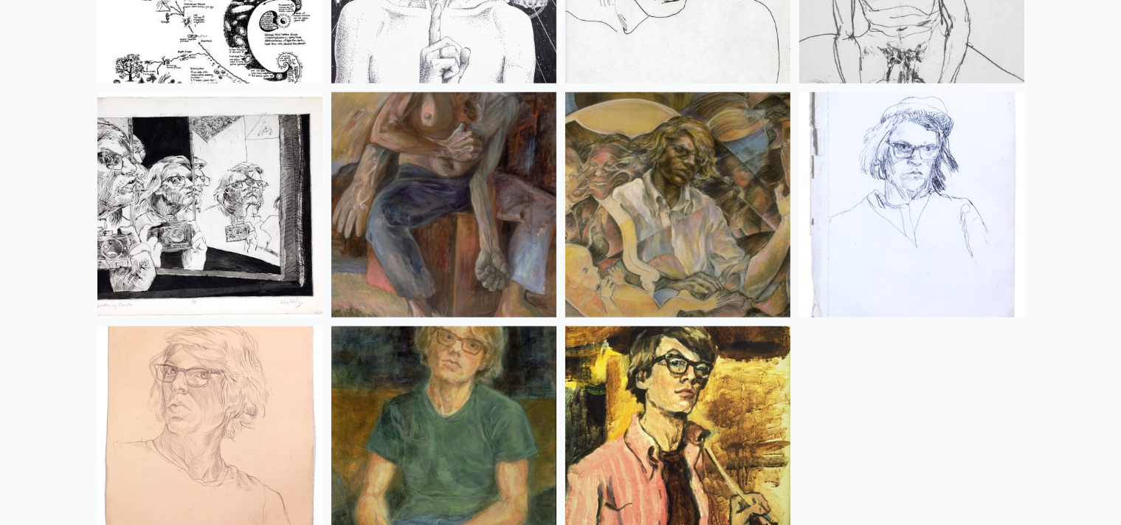
scroll to position [1481, 0]
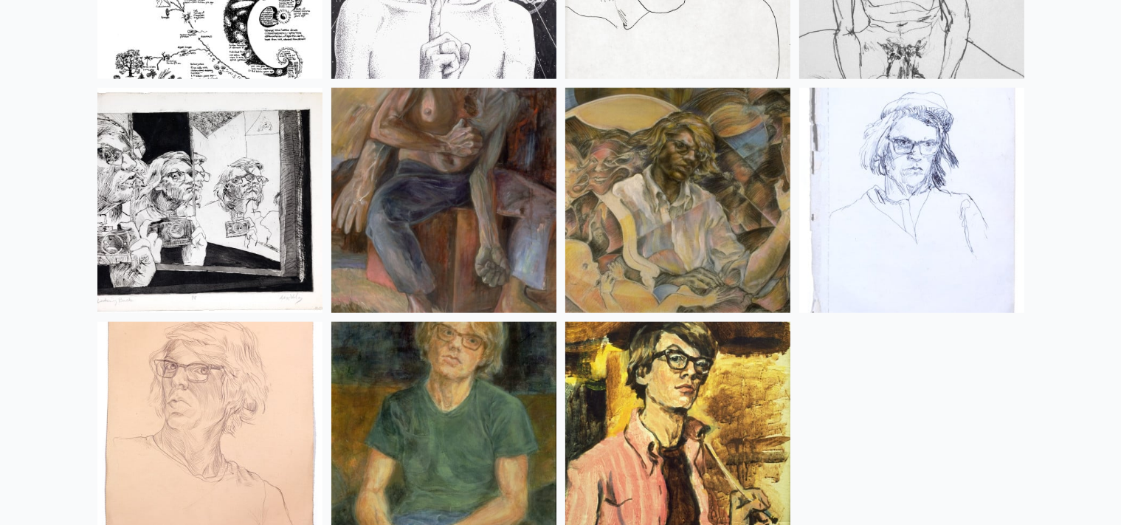
click at [244, 236] on img at bounding box center [209, 200] width 225 height 225
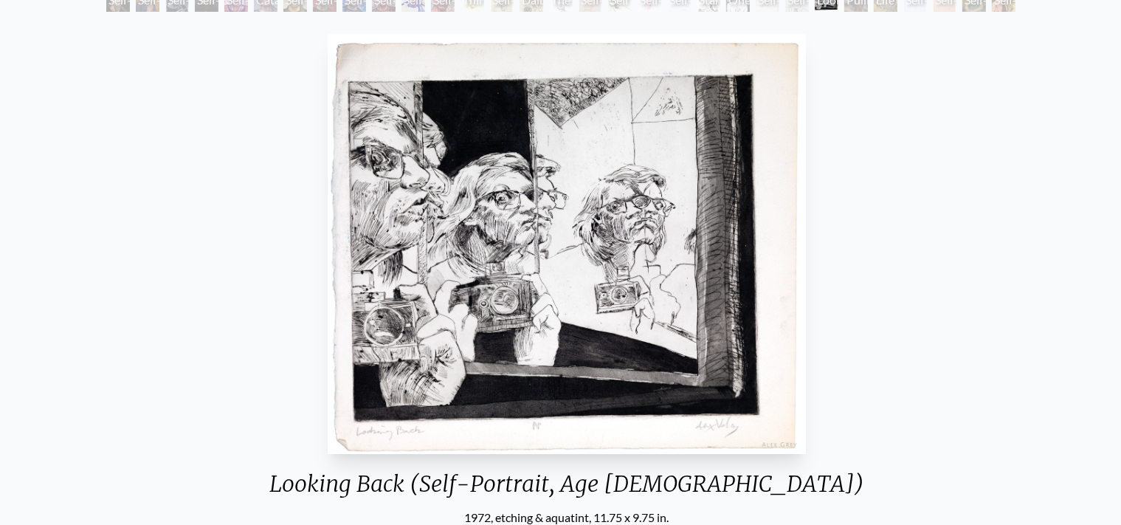
scroll to position [63, 0]
